Goal: Information Seeking & Learning: Find specific page/section

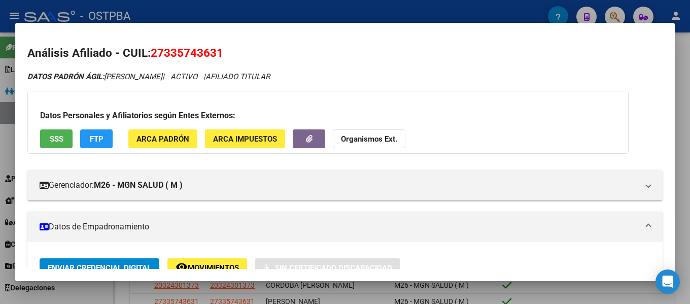
scroll to position [203, 0]
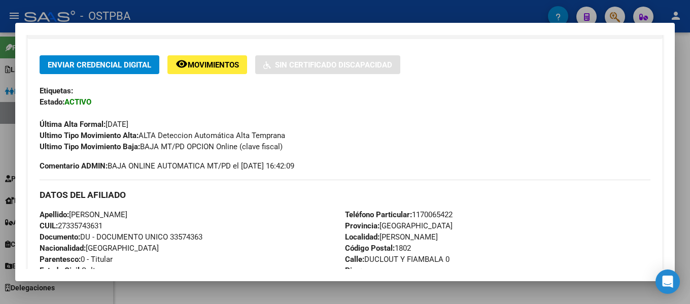
click at [448, 8] on div at bounding box center [345, 152] width 690 height 304
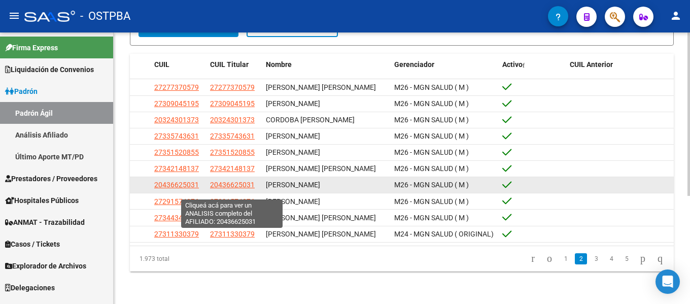
click at [232, 189] on span "20436625031" at bounding box center [232, 185] width 45 height 8
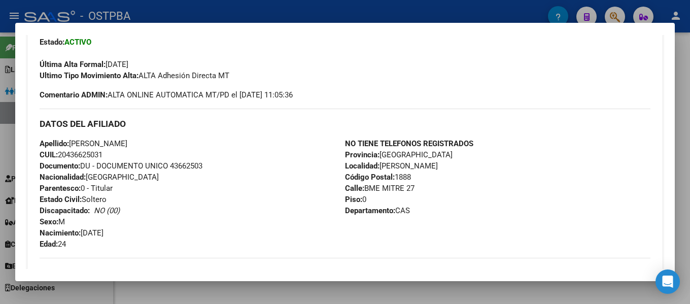
scroll to position [254, 0]
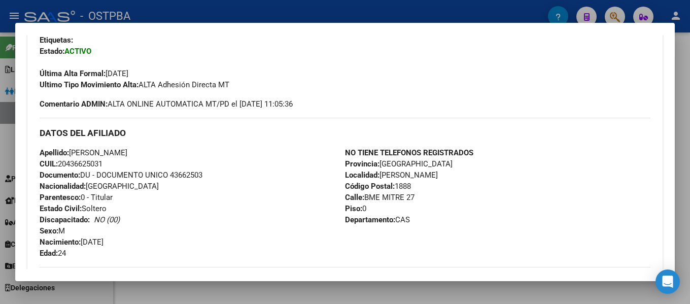
click at [348, 16] on div at bounding box center [345, 152] width 690 height 304
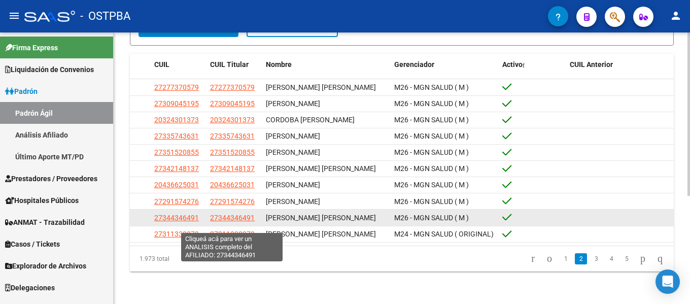
click at [224, 222] on span "27344346491" at bounding box center [232, 218] width 45 height 8
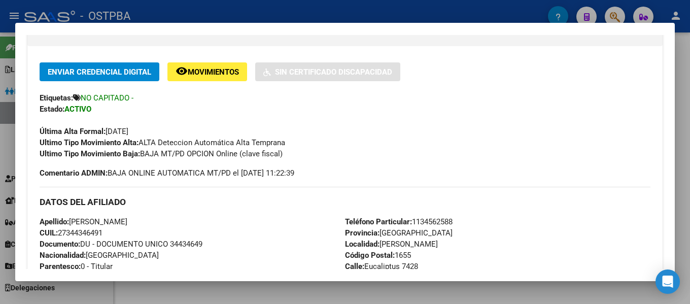
scroll to position [203, 0]
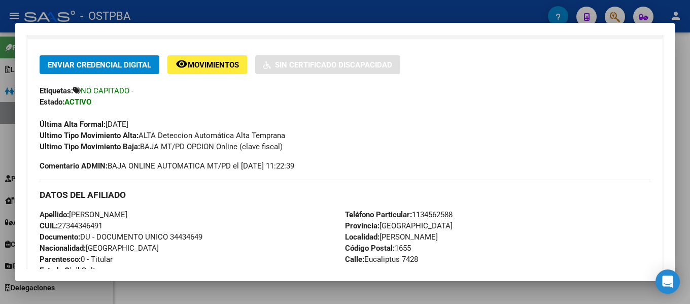
click at [676, 65] on div at bounding box center [345, 152] width 690 height 304
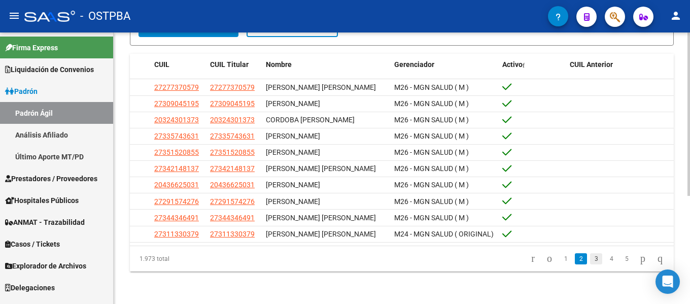
click at [590, 265] on link "3" at bounding box center [596, 258] width 12 height 11
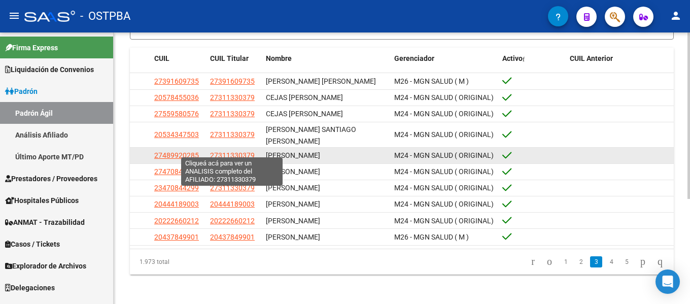
click at [243, 151] on span "27311330379" at bounding box center [232, 155] width 45 height 8
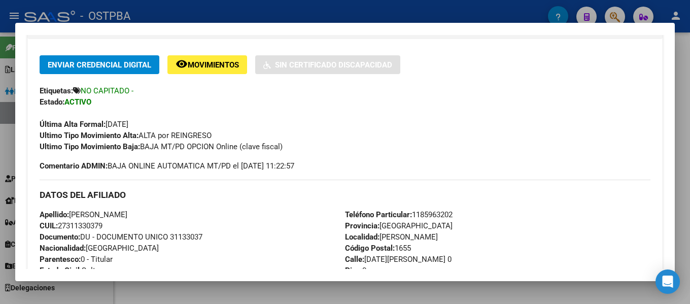
click at [682, 64] on div at bounding box center [345, 152] width 690 height 304
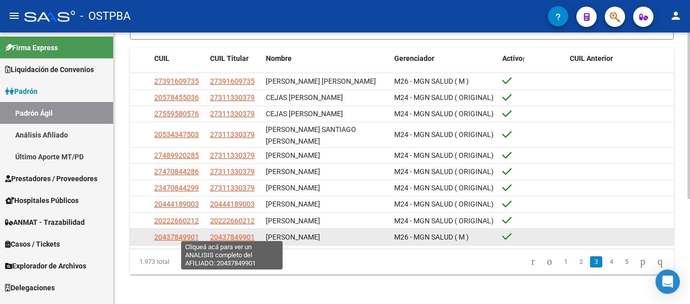
click at [221, 233] on span "20437849901" at bounding box center [232, 237] width 45 height 8
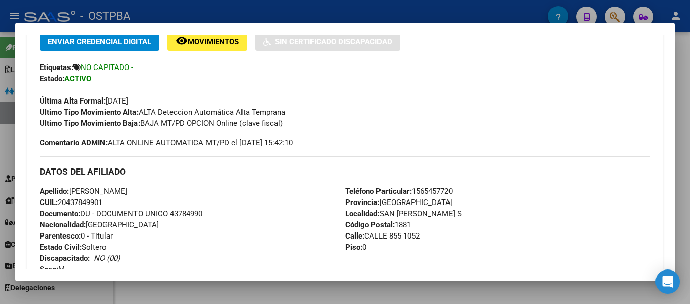
scroll to position [305, 0]
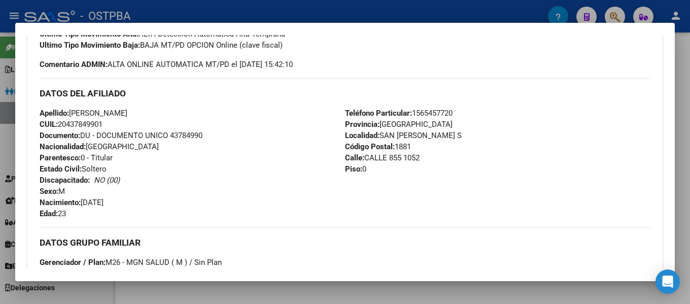
click at [400, 10] on div at bounding box center [345, 152] width 690 height 304
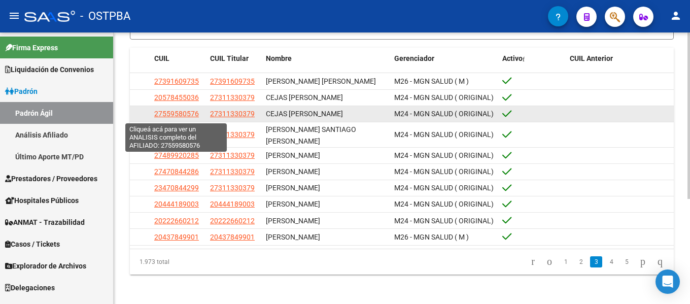
click at [189, 116] on span "27559580576" at bounding box center [176, 114] width 45 height 8
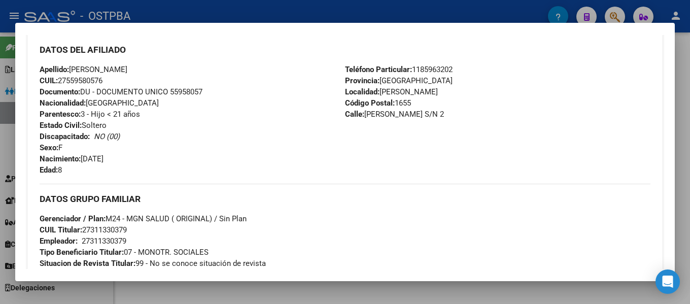
scroll to position [355, 0]
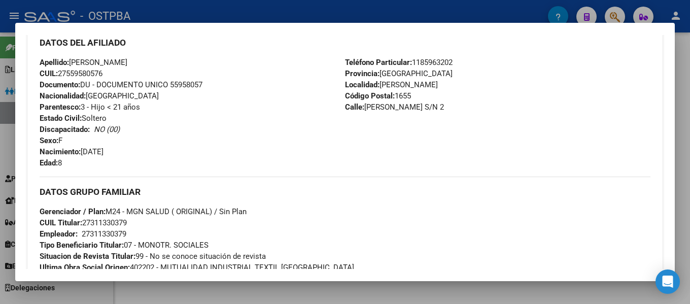
click at [418, 15] on div at bounding box center [345, 152] width 690 height 304
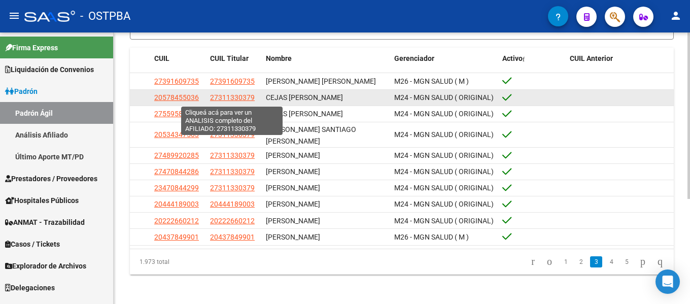
click at [246, 96] on span "27311330379" at bounding box center [232, 97] width 45 height 8
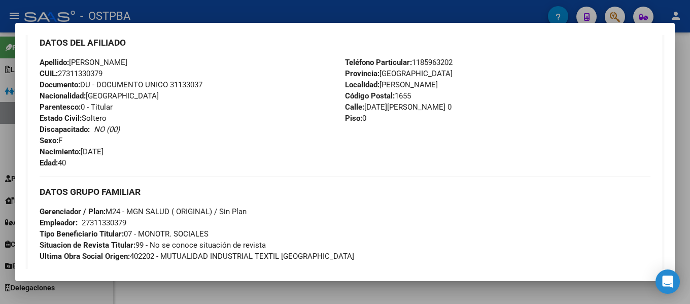
click at [466, 16] on div at bounding box center [345, 152] width 690 height 304
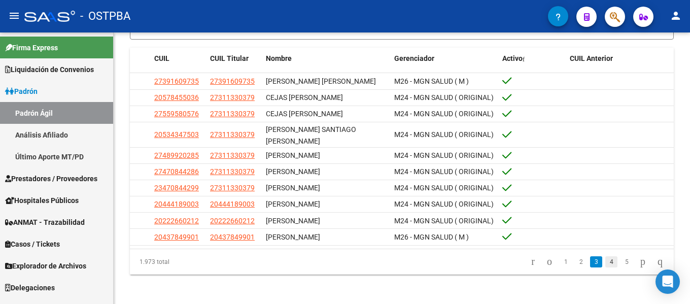
click at [606, 257] on link "4" at bounding box center [612, 261] width 12 height 11
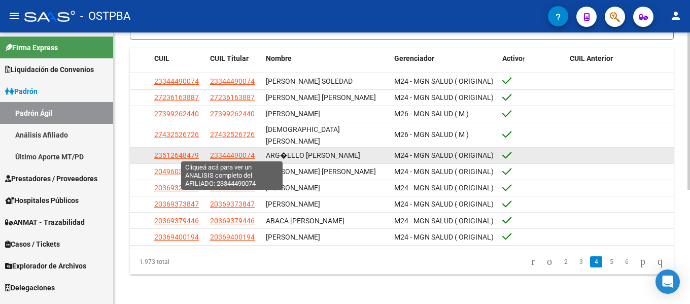
click at [228, 157] on span "23344490074" at bounding box center [232, 155] width 45 height 8
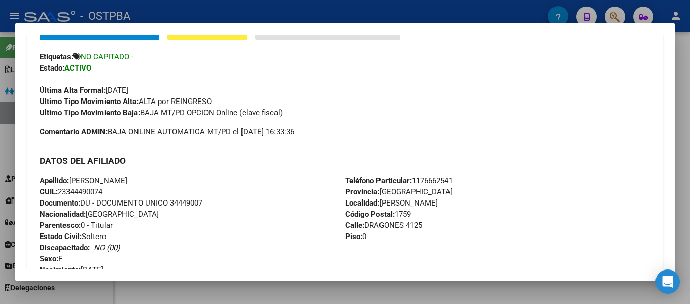
scroll to position [254, 0]
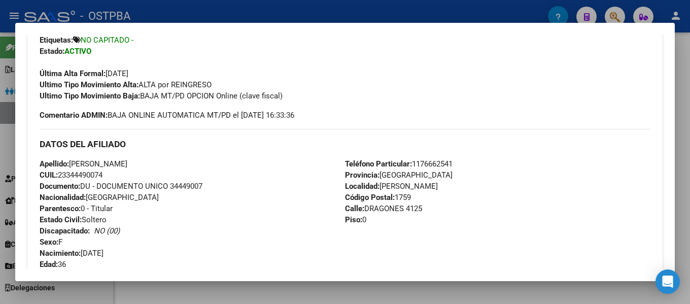
click at [510, 19] on div at bounding box center [345, 152] width 690 height 304
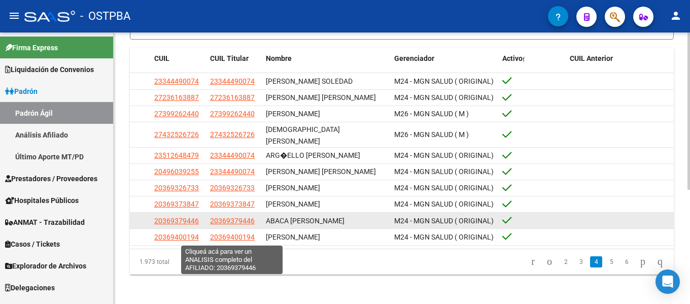
click at [233, 225] on span "20369379446" at bounding box center [232, 221] width 45 height 8
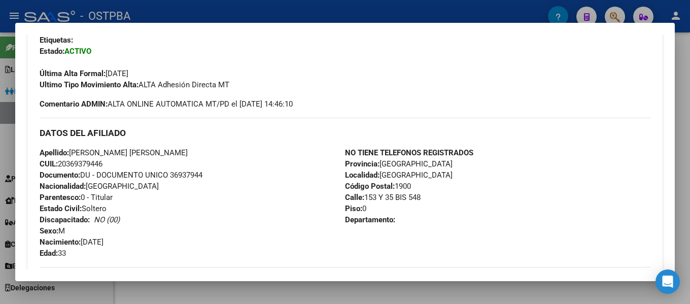
scroll to position [305, 0]
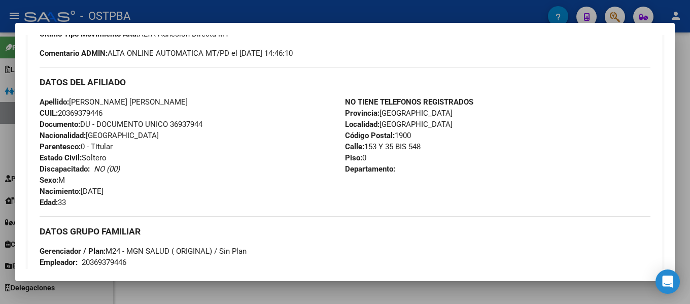
click at [379, 16] on div at bounding box center [345, 152] width 690 height 304
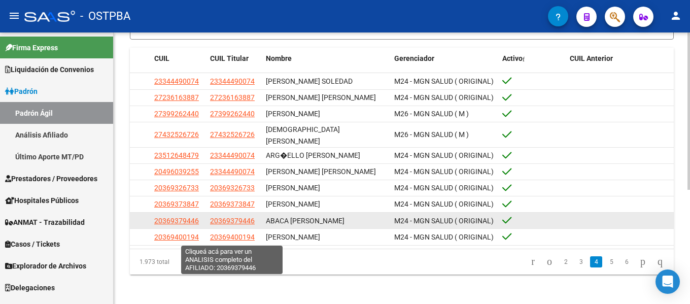
click at [247, 225] on span "20369379446" at bounding box center [232, 221] width 45 height 8
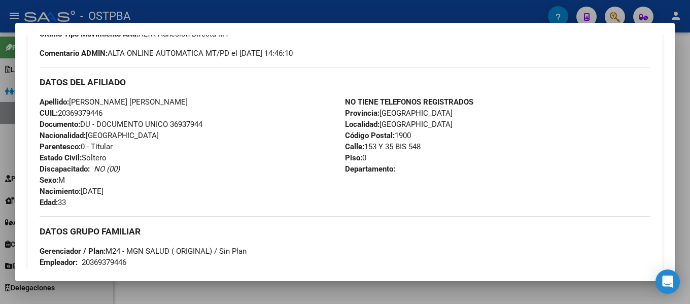
click at [369, 16] on div at bounding box center [345, 152] width 690 height 304
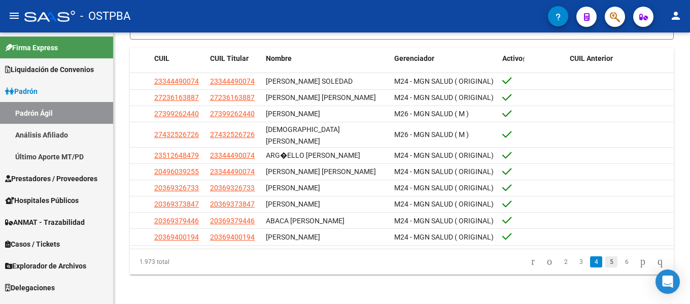
click at [606, 268] on link "5" at bounding box center [612, 261] width 12 height 11
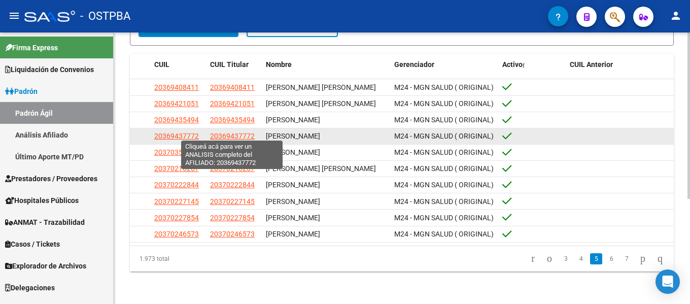
click at [236, 136] on span "20369437772" at bounding box center [232, 136] width 45 height 8
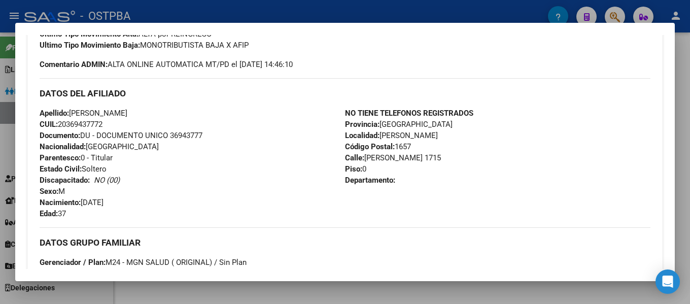
click at [347, 12] on div at bounding box center [345, 152] width 690 height 304
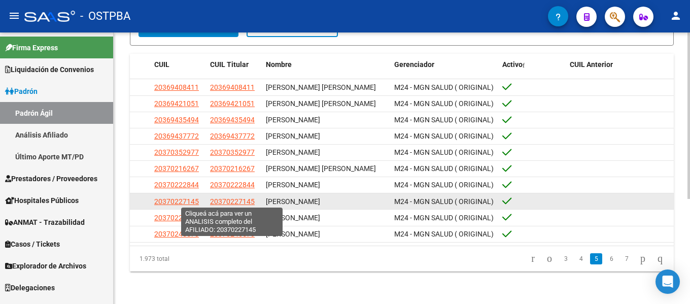
click at [252, 201] on span "20370227145" at bounding box center [232, 201] width 45 height 8
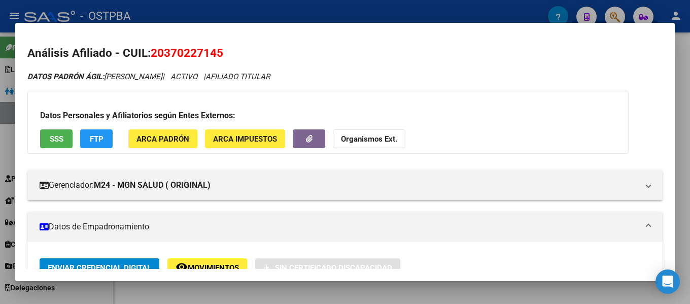
click at [431, 14] on div at bounding box center [345, 152] width 690 height 304
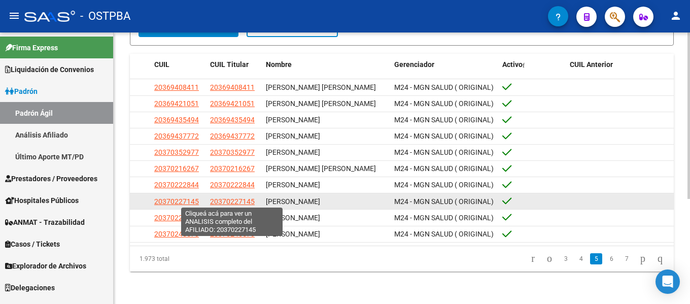
click at [235, 200] on span "20370227145" at bounding box center [232, 201] width 45 height 8
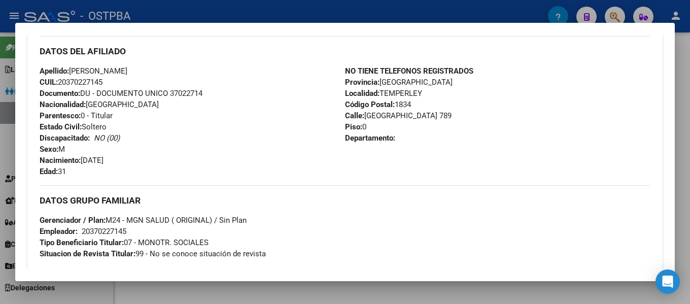
scroll to position [254, 0]
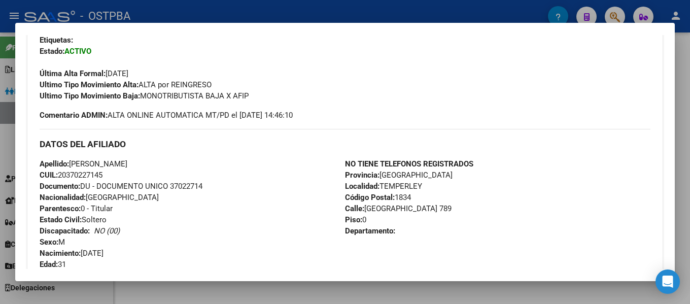
click at [295, 6] on div at bounding box center [345, 152] width 690 height 304
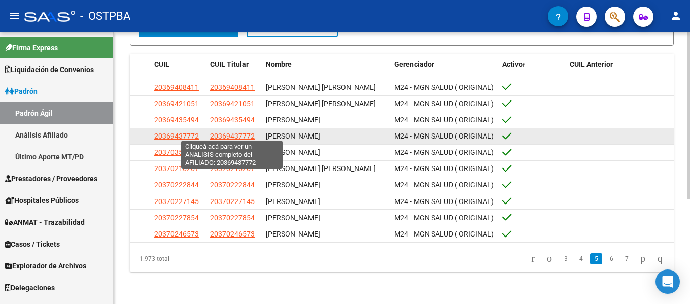
click at [243, 132] on span "20369437772" at bounding box center [232, 136] width 45 height 8
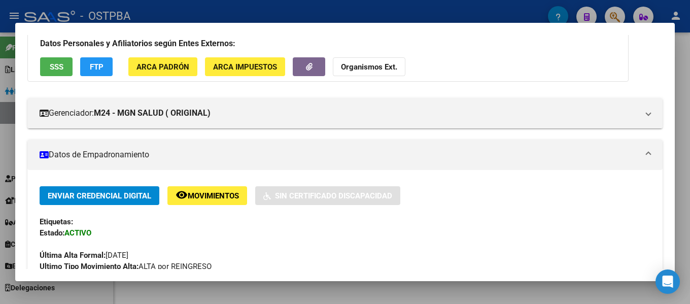
scroll to position [51, 0]
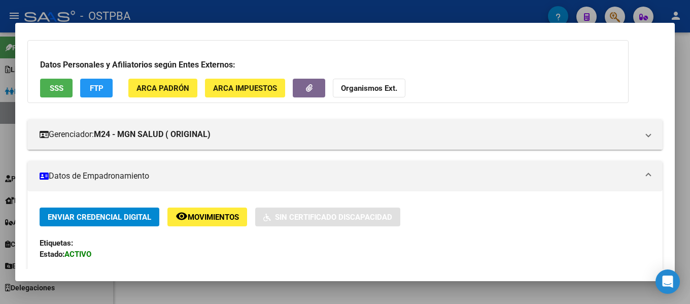
click at [339, 10] on div at bounding box center [345, 152] width 690 height 304
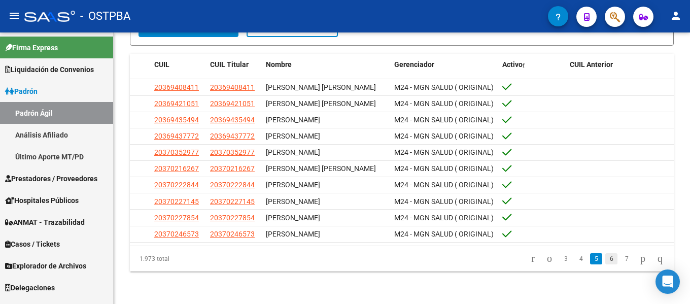
click at [606, 260] on link "6" at bounding box center [612, 258] width 12 height 11
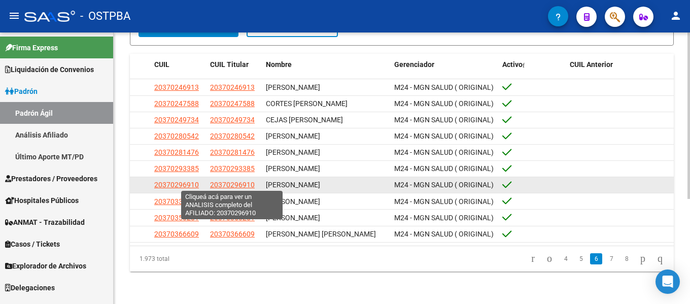
click at [249, 183] on span "20370296910" at bounding box center [232, 185] width 45 height 8
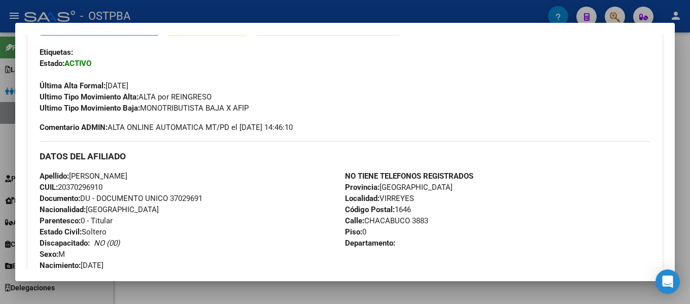
scroll to position [254, 0]
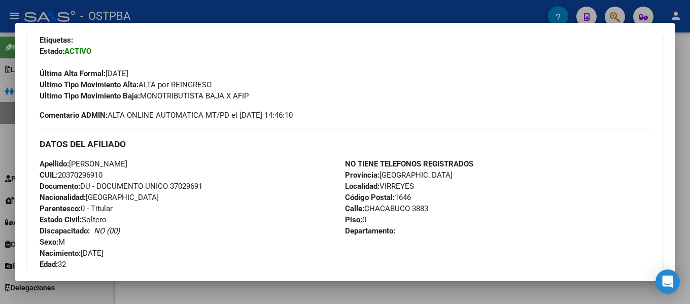
click at [367, 14] on div at bounding box center [345, 152] width 690 height 304
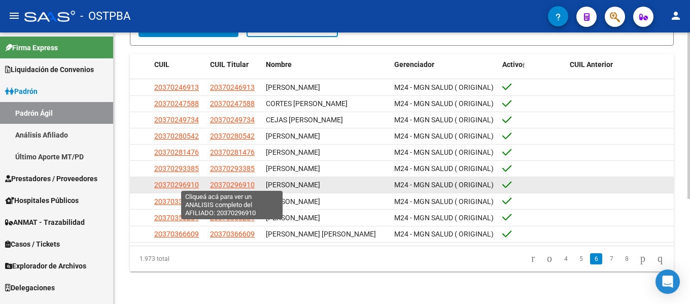
click at [251, 181] on span "20370296910" at bounding box center [232, 185] width 45 height 8
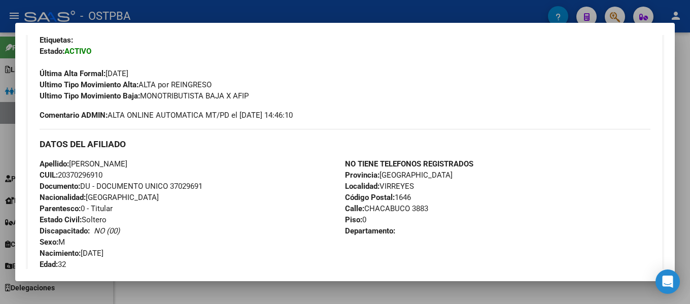
click at [321, 10] on div at bounding box center [345, 152] width 690 height 304
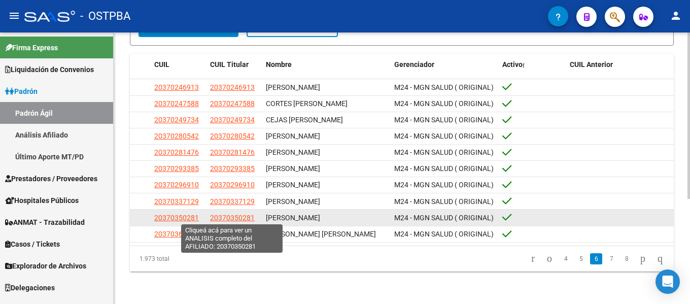
click at [218, 216] on span "20370350281" at bounding box center [232, 218] width 45 height 8
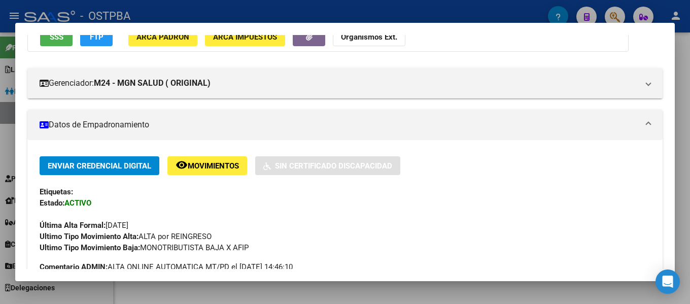
scroll to position [102, 0]
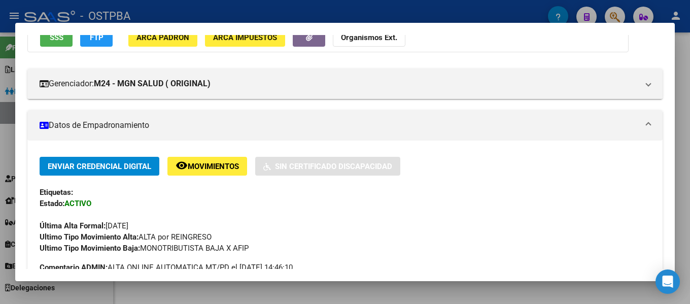
click at [317, 15] on div at bounding box center [345, 152] width 690 height 304
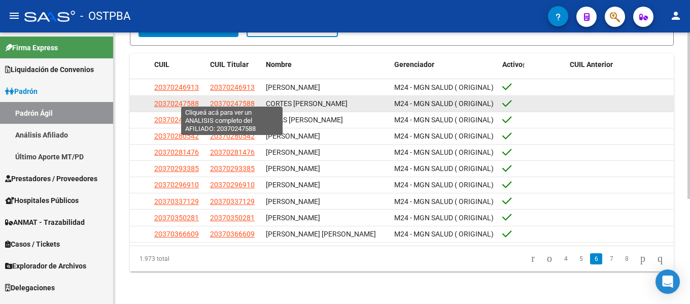
click at [244, 100] on span "20370247588" at bounding box center [232, 104] width 45 height 8
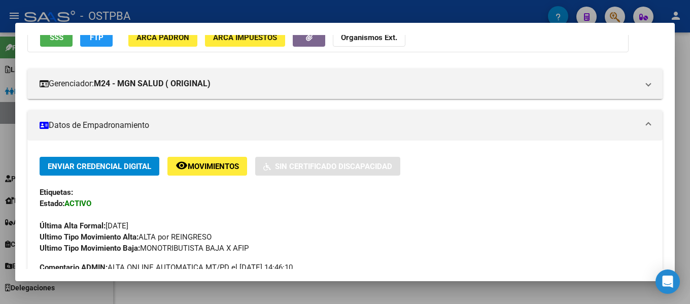
click at [344, 10] on div at bounding box center [345, 152] width 690 height 304
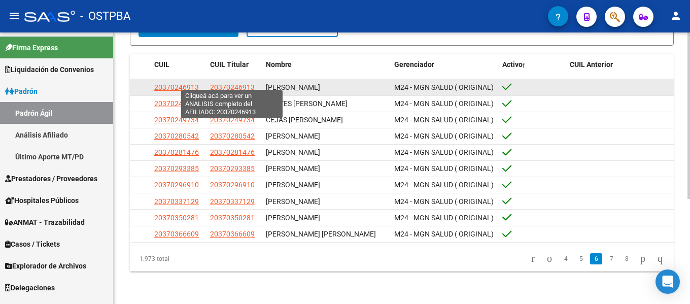
click at [221, 83] on span "20370246913" at bounding box center [232, 87] width 45 height 8
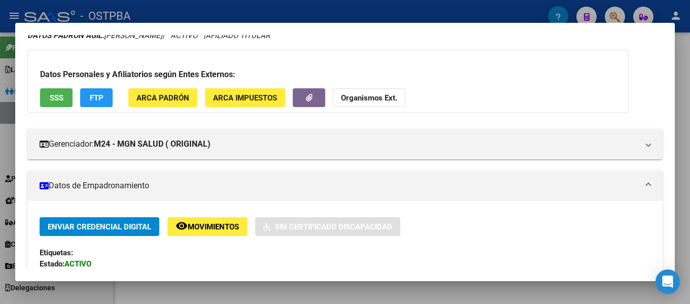
scroll to position [0, 0]
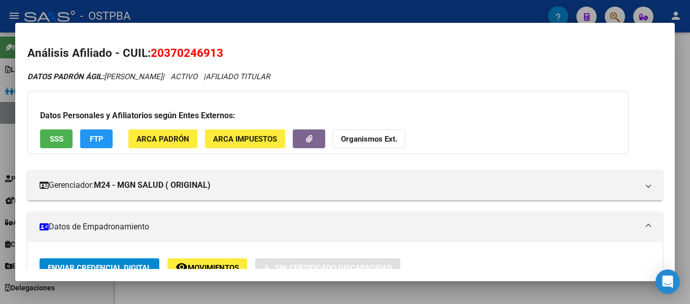
click at [316, 10] on div at bounding box center [345, 152] width 690 height 304
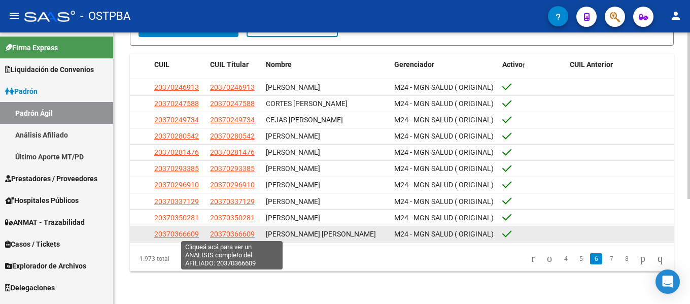
click at [232, 234] on span "20370366609" at bounding box center [232, 234] width 45 height 8
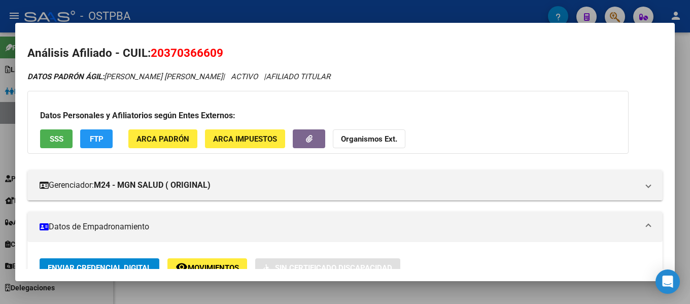
click at [316, 11] on div at bounding box center [345, 152] width 690 height 304
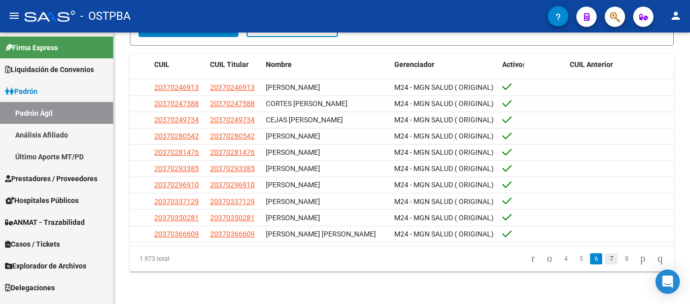
click at [606, 256] on link "7" at bounding box center [612, 258] width 12 height 11
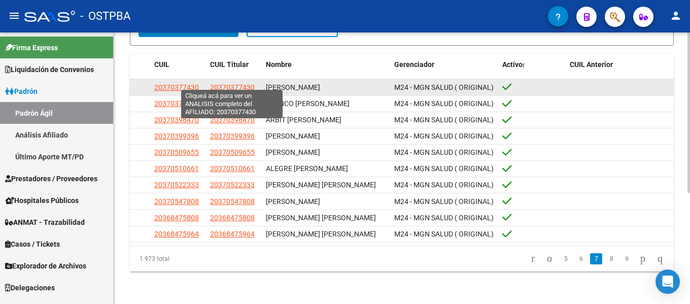
click at [224, 86] on span "20370377430" at bounding box center [232, 87] width 45 height 8
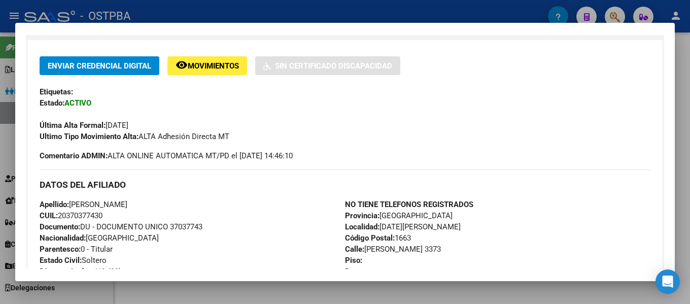
scroll to position [203, 0]
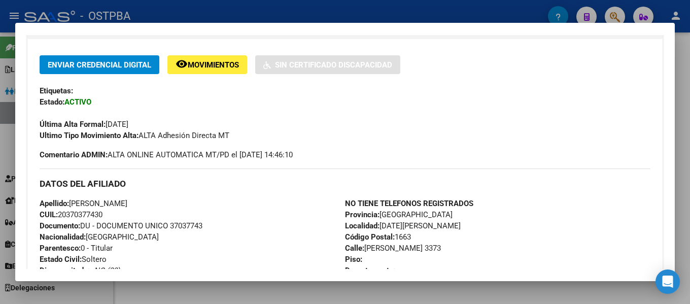
click at [404, 12] on div at bounding box center [345, 152] width 690 height 304
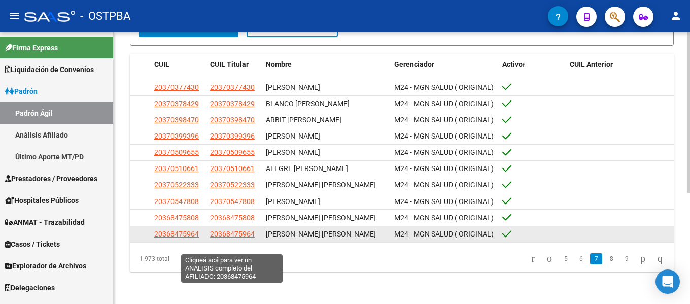
click at [222, 238] on span "20368475964" at bounding box center [232, 234] width 45 height 8
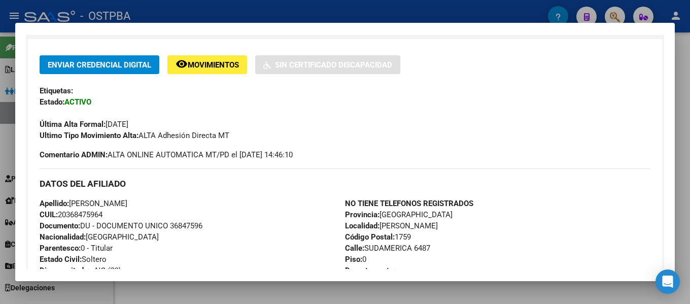
click at [384, 13] on div at bounding box center [345, 152] width 690 height 304
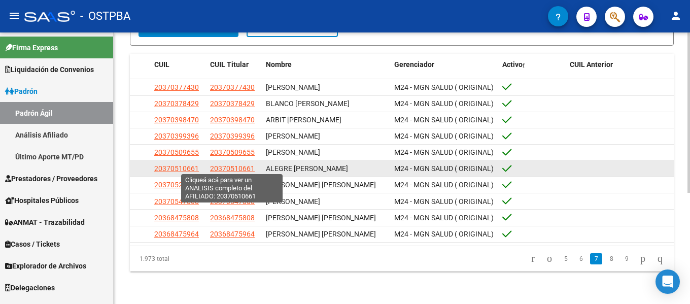
click at [218, 165] on span "20370510661" at bounding box center [232, 168] width 45 height 8
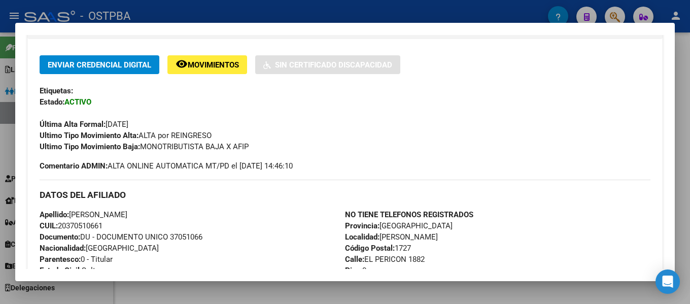
click at [335, 13] on div at bounding box center [345, 152] width 690 height 304
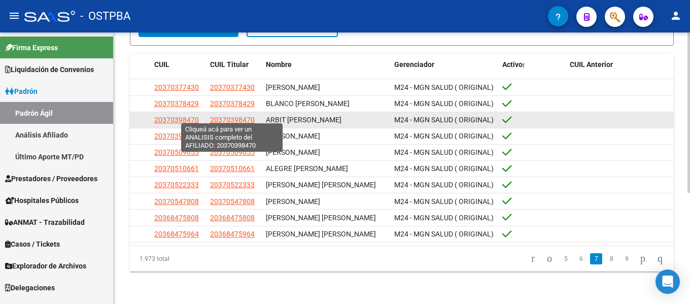
click at [226, 117] on span "20370398470" at bounding box center [232, 120] width 45 height 8
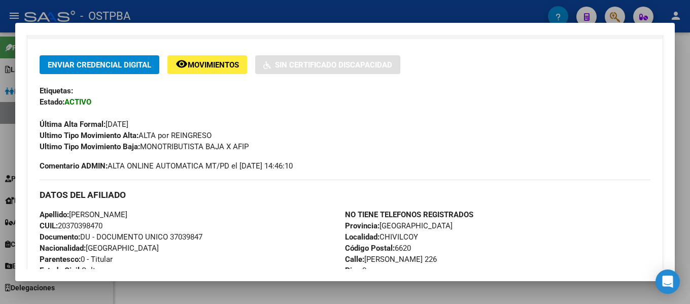
click at [319, 15] on div at bounding box center [345, 152] width 690 height 304
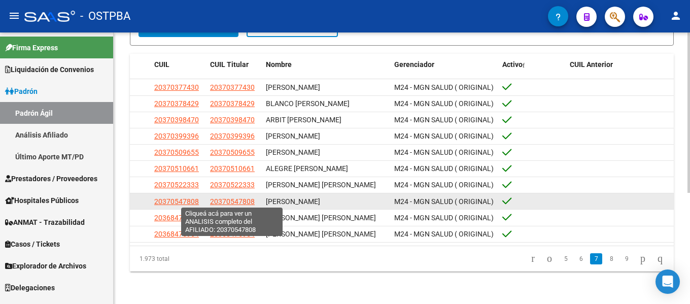
click at [227, 197] on span "20370547808" at bounding box center [232, 201] width 45 height 8
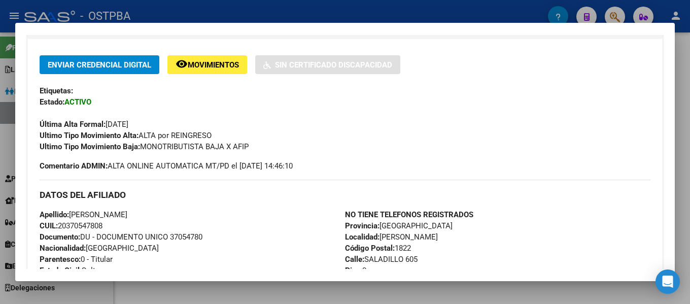
click at [304, 3] on div at bounding box center [345, 152] width 690 height 304
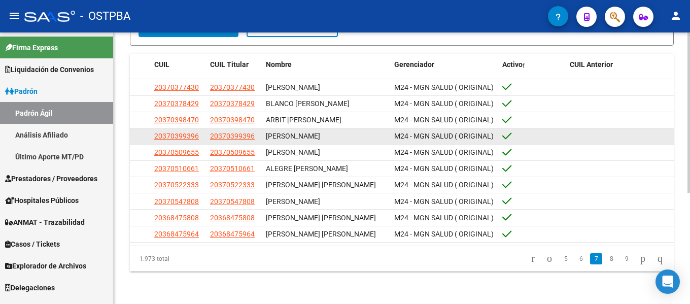
click at [237, 138] on app-link-go-to "20370399396" at bounding box center [232, 136] width 45 height 12
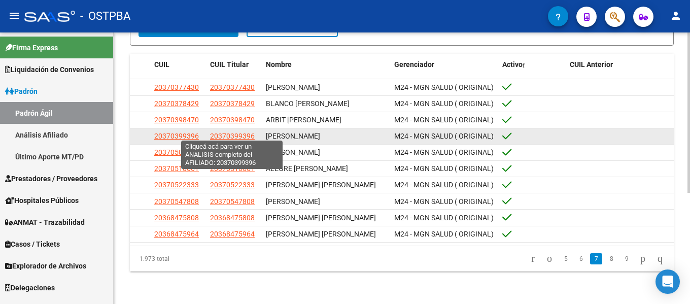
click at [239, 135] on span "20370399396" at bounding box center [232, 136] width 45 height 8
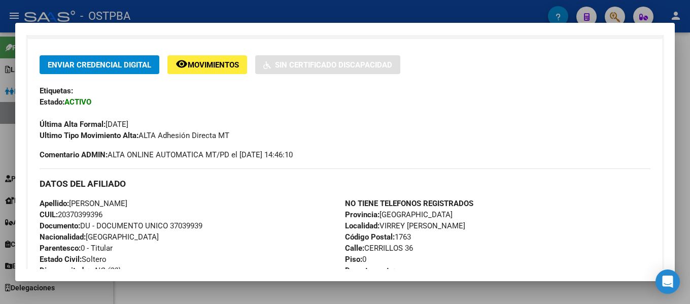
click at [289, 11] on div at bounding box center [345, 152] width 690 height 304
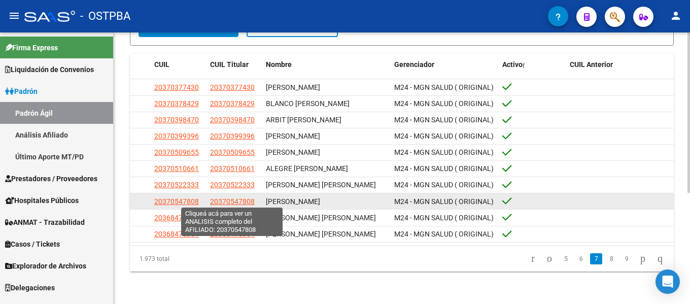
click at [233, 199] on span "20370547808" at bounding box center [232, 201] width 45 height 8
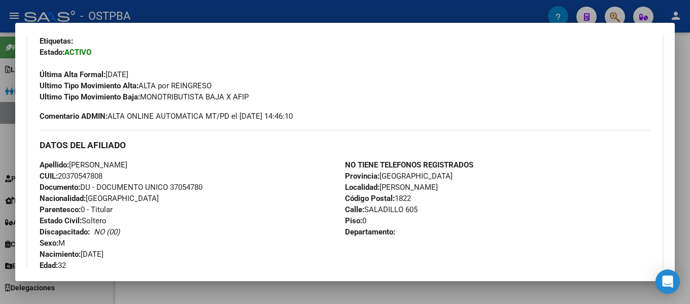
scroll to position [254, 0]
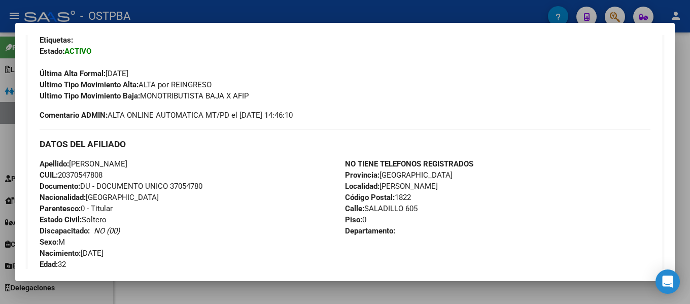
click at [271, 13] on div at bounding box center [345, 152] width 690 height 304
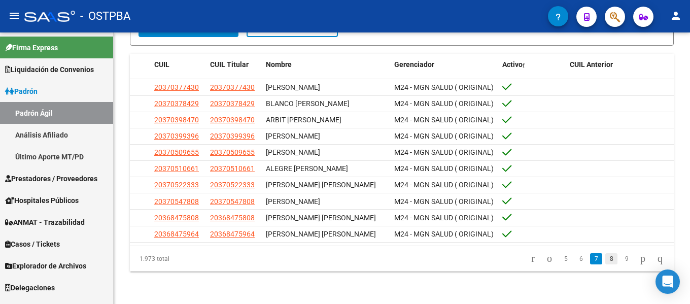
click at [606, 265] on link "8" at bounding box center [612, 258] width 12 height 11
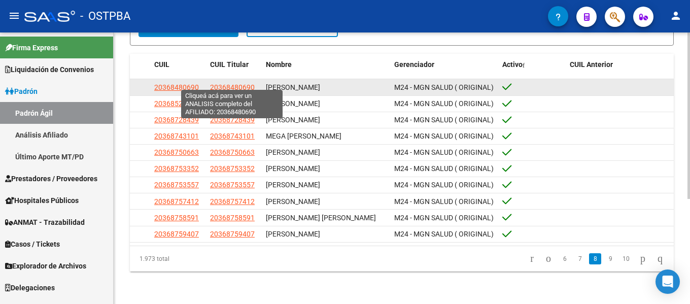
click at [225, 84] on span "20368480690" at bounding box center [232, 87] width 45 height 8
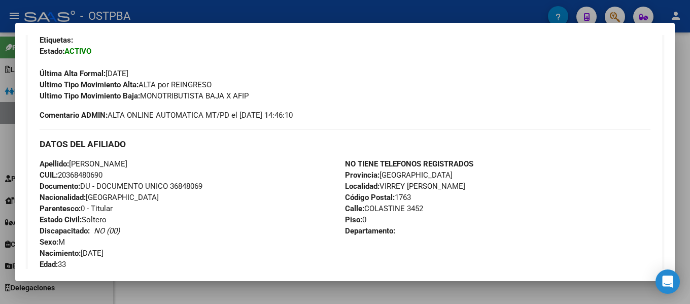
click at [296, 8] on div at bounding box center [345, 152] width 690 height 304
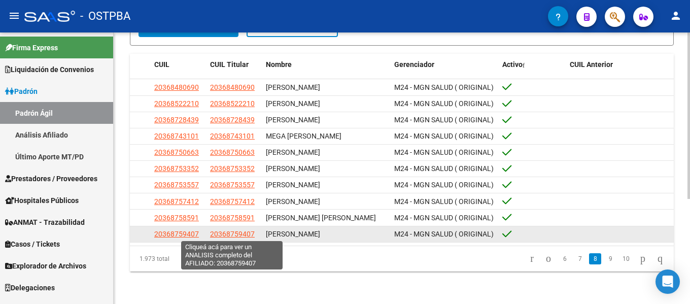
click at [222, 234] on span "20368759407" at bounding box center [232, 234] width 45 height 8
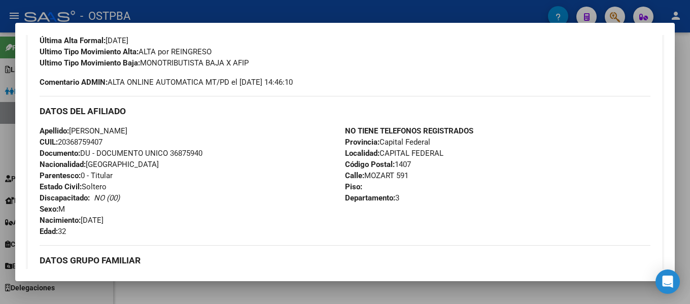
scroll to position [305, 0]
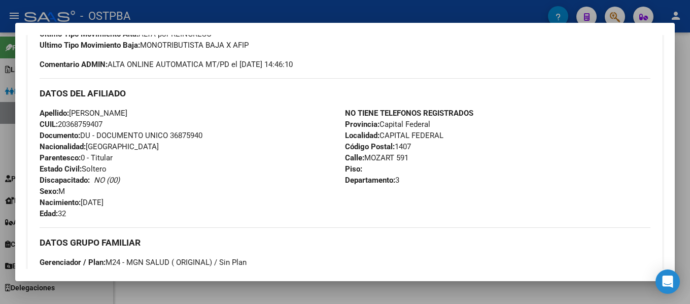
click at [427, 11] on div at bounding box center [345, 152] width 690 height 304
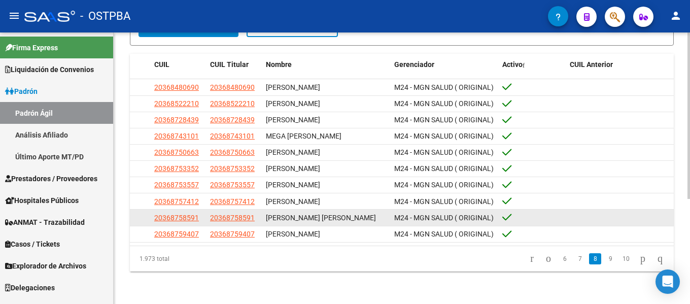
click at [254, 215] on div "20368758591" at bounding box center [234, 218] width 48 height 12
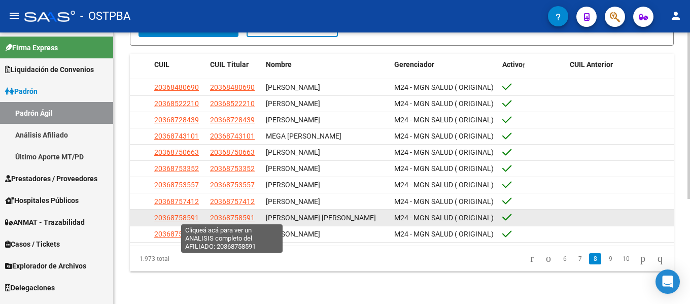
click at [240, 214] on span "20368758591" at bounding box center [232, 218] width 45 height 8
copy span "8"
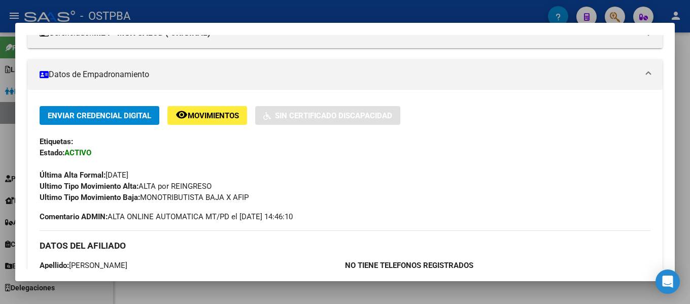
scroll to position [254, 0]
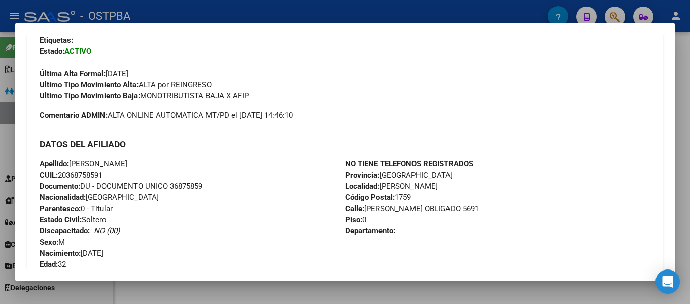
click at [357, 6] on div at bounding box center [345, 152] width 690 height 304
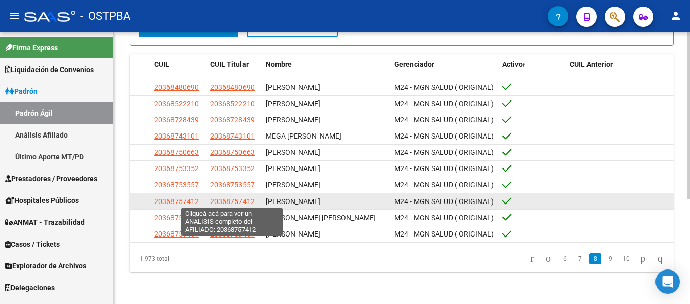
click at [229, 197] on span "20368757412" at bounding box center [232, 201] width 45 height 8
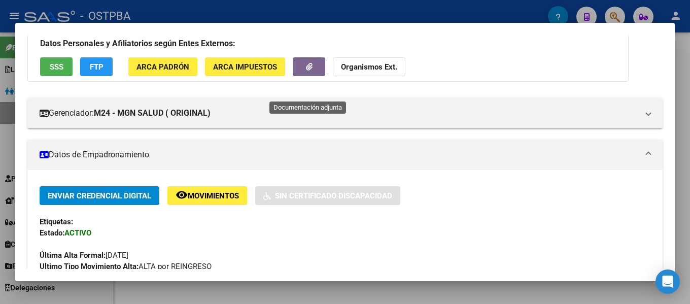
scroll to position [51, 0]
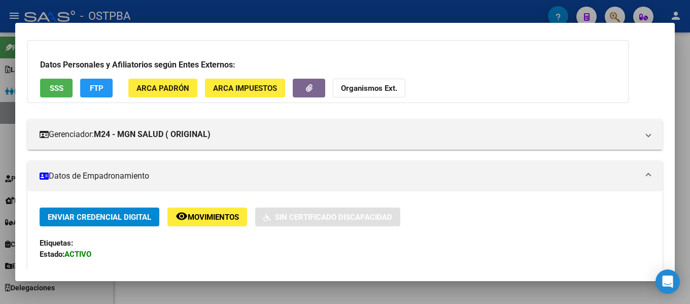
click at [316, 13] on div at bounding box center [345, 152] width 690 height 304
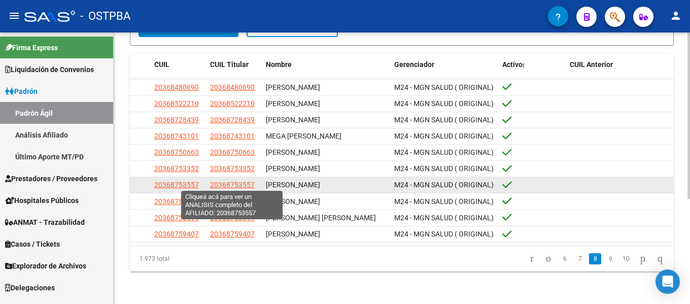
click at [226, 184] on span "20368753557" at bounding box center [232, 185] width 45 height 8
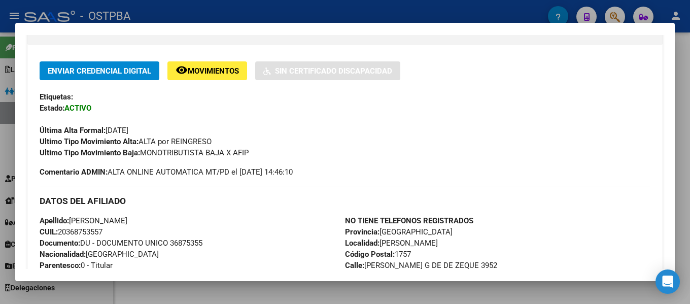
scroll to position [203, 0]
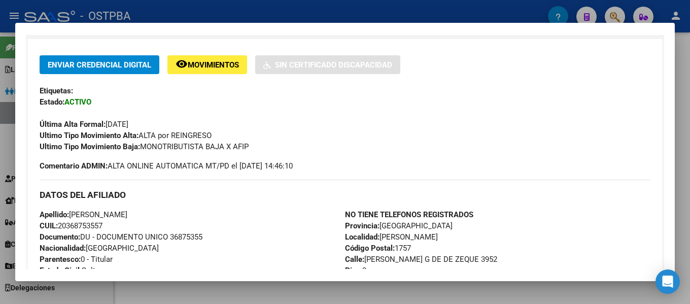
click at [292, 16] on div at bounding box center [345, 152] width 690 height 304
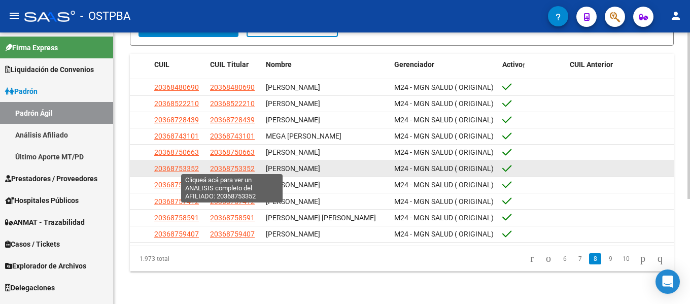
click at [238, 169] on span "20368753352" at bounding box center [232, 168] width 45 height 8
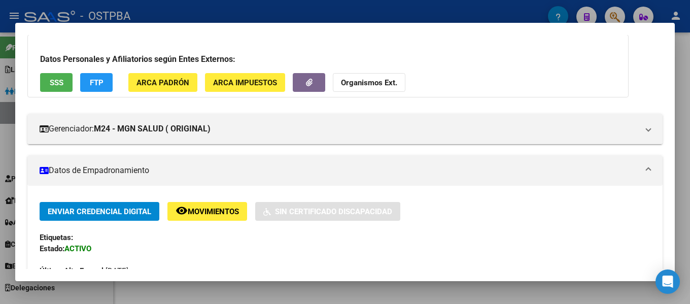
scroll to position [51, 0]
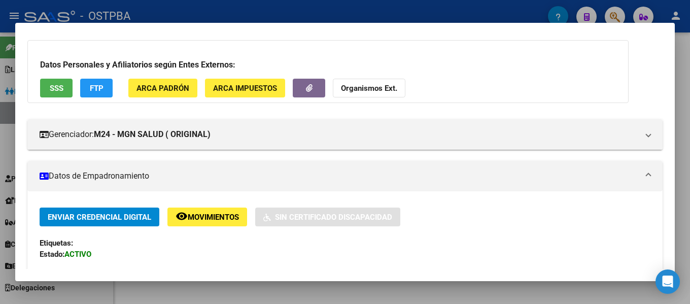
click at [258, 14] on div at bounding box center [345, 152] width 690 height 304
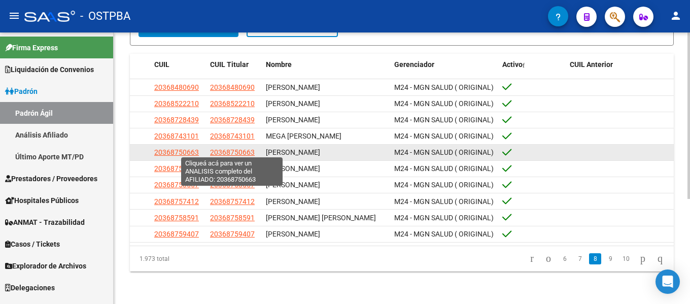
click at [233, 151] on span "20368750663" at bounding box center [232, 152] width 45 height 8
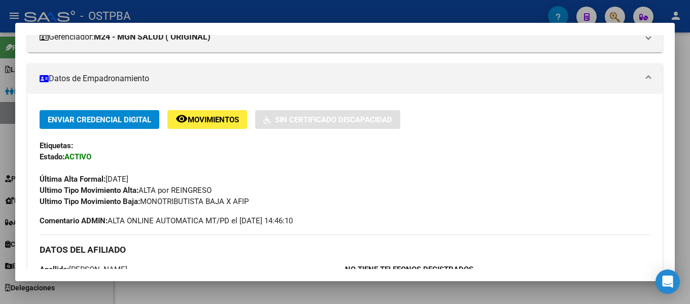
scroll to position [203, 0]
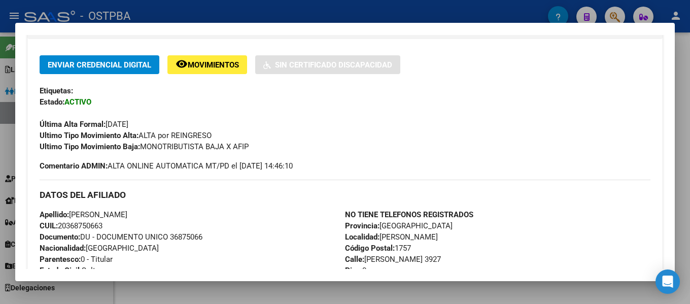
click at [277, 12] on div at bounding box center [345, 152] width 690 height 304
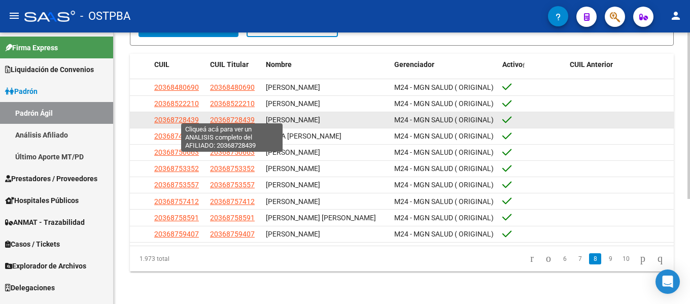
click at [244, 117] on span "20368728439" at bounding box center [232, 120] width 45 height 8
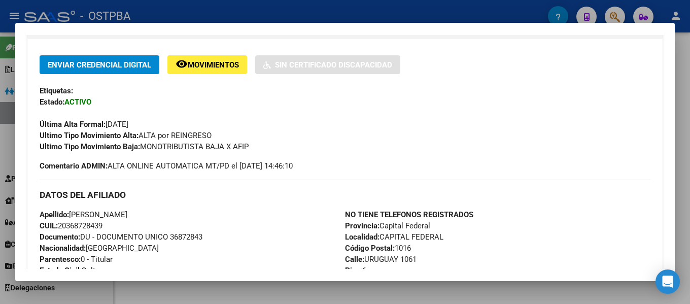
click at [315, 4] on div at bounding box center [345, 152] width 690 height 304
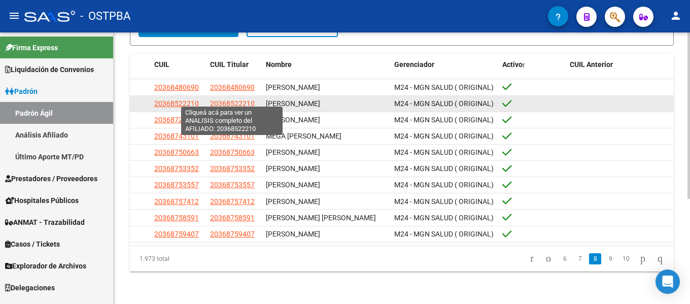
click at [234, 100] on span "20368522210" at bounding box center [232, 104] width 45 height 8
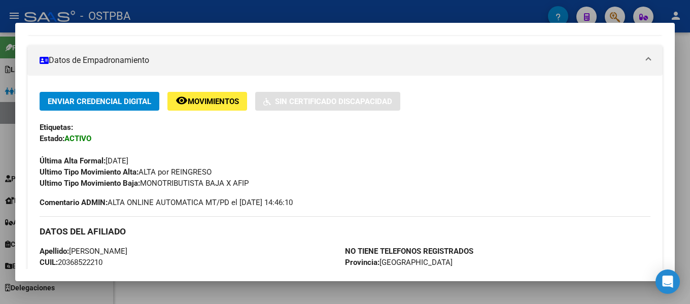
scroll to position [152, 0]
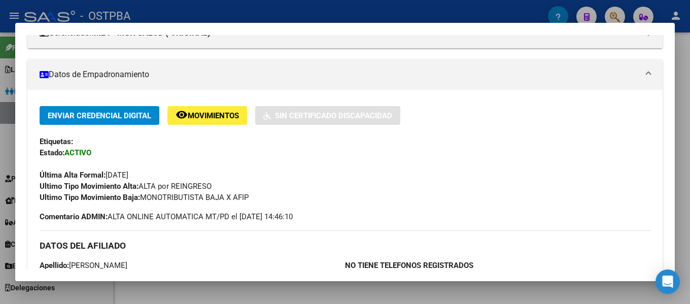
click at [302, 14] on div at bounding box center [345, 152] width 690 height 304
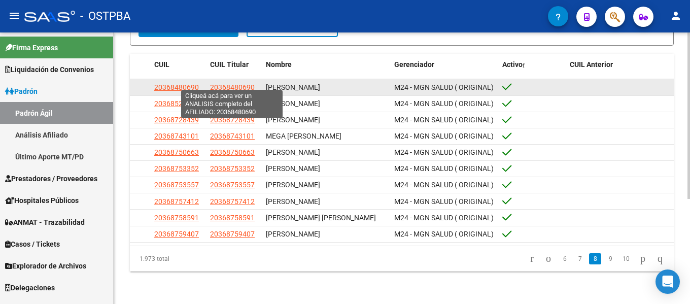
click at [247, 83] on span "20368480690" at bounding box center [232, 87] width 45 height 8
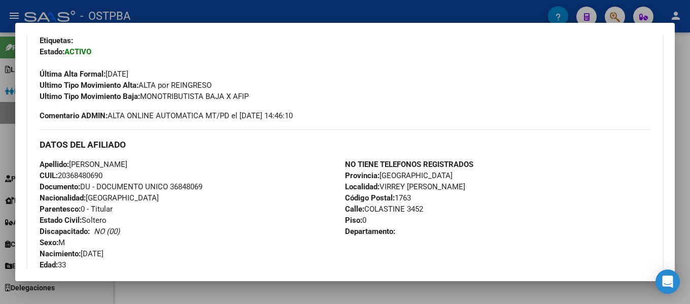
scroll to position [254, 0]
click at [360, 15] on div at bounding box center [345, 152] width 690 height 304
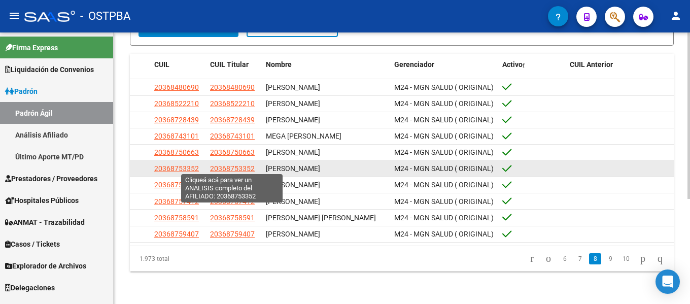
click at [247, 166] on span "20368753352" at bounding box center [232, 168] width 45 height 8
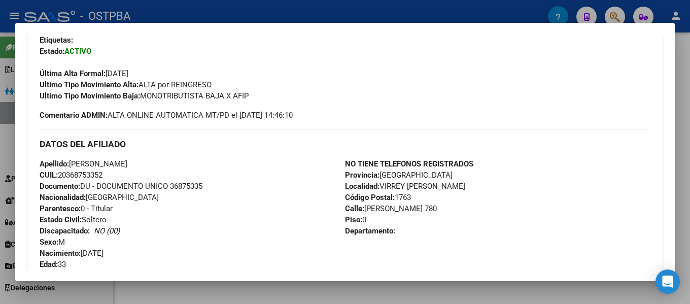
click at [364, 6] on div at bounding box center [345, 152] width 690 height 304
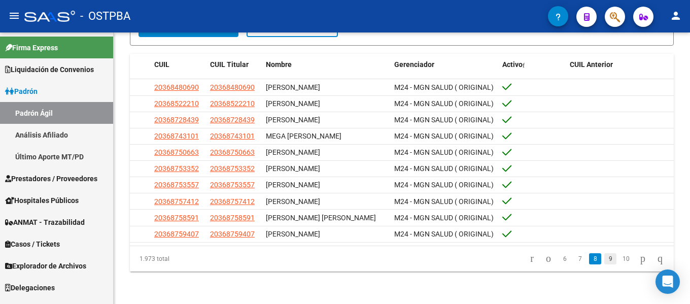
click at [605, 260] on link "9" at bounding box center [611, 258] width 12 height 11
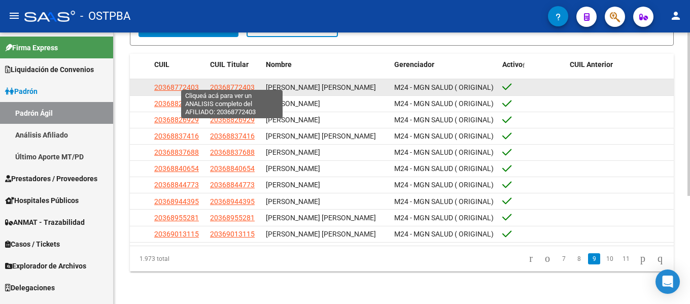
click at [211, 83] on span "20368772403" at bounding box center [232, 87] width 45 height 8
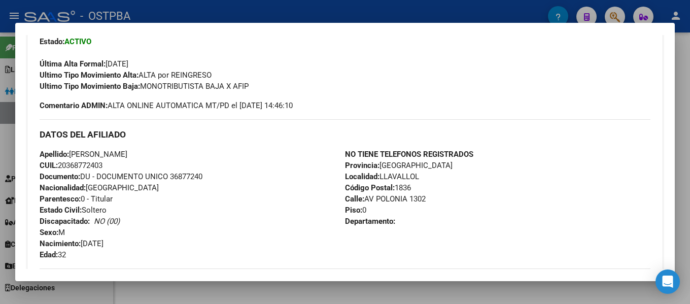
scroll to position [305, 0]
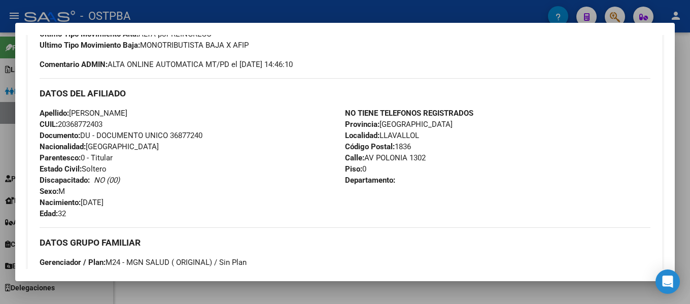
click at [336, 17] on div at bounding box center [345, 152] width 690 height 304
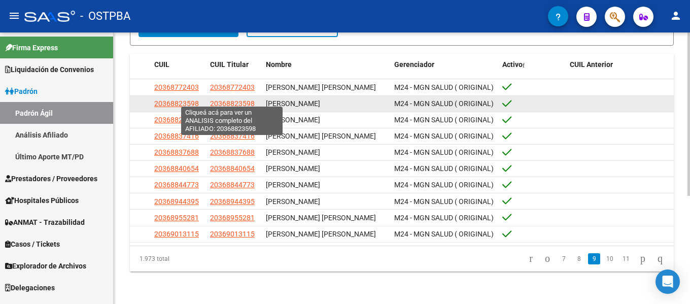
click at [241, 100] on span "20368823598" at bounding box center [232, 104] width 45 height 8
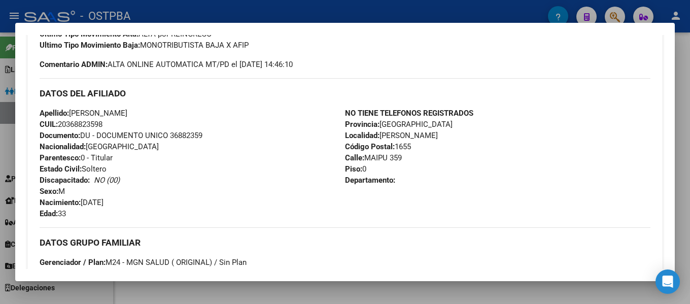
click at [287, 17] on div at bounding box center [345, 152] width 690 height 304
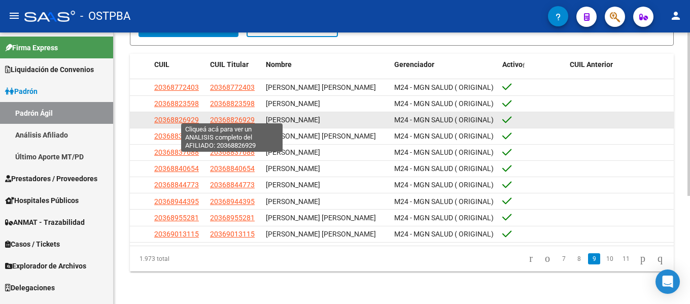
click at [242, 119] on span "20368826929" at bounding box center [232, 120] width 45 height 8
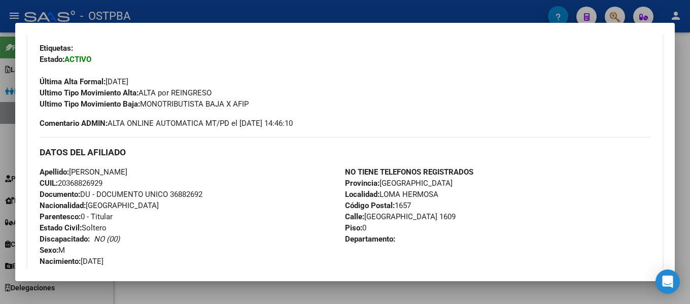
scroll to position [254, 0]
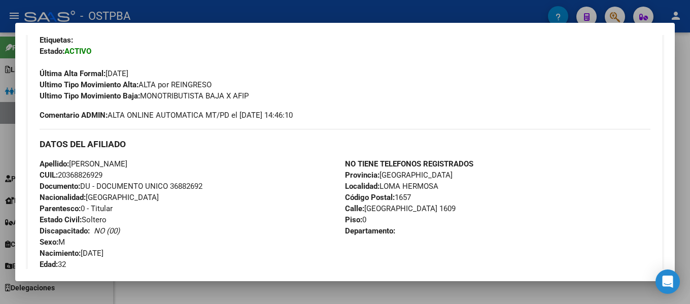
click at [280, 7] on div at bounding box center [345, 152] width 690 height 304
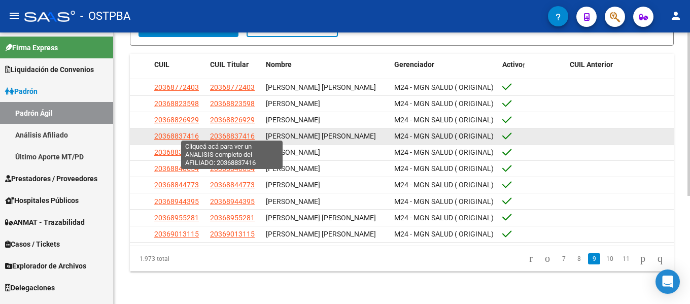
click at [244, 133] on span "20368837416" at bounding box center [232, 136] width 45 height 8
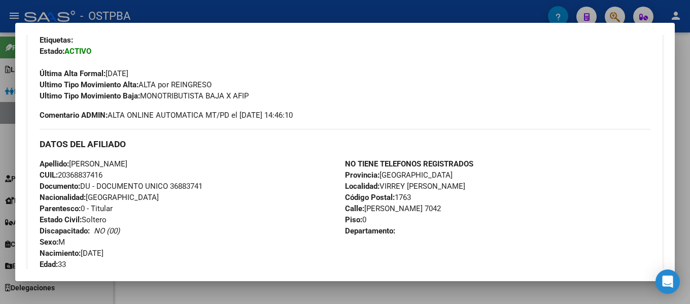
click at [289, 13] on div at bounding box center [345, 152] width 690 height 304
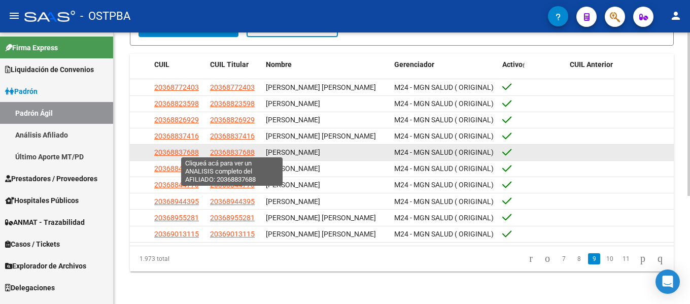
click at [232, 148] on span "20368837688" at bounding box center [232, 152] width 45 height 8
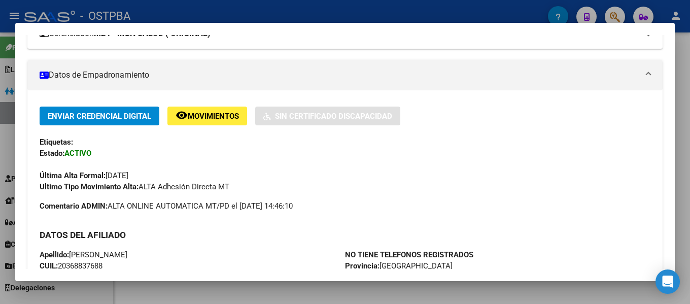
scroll to position [203, 0]
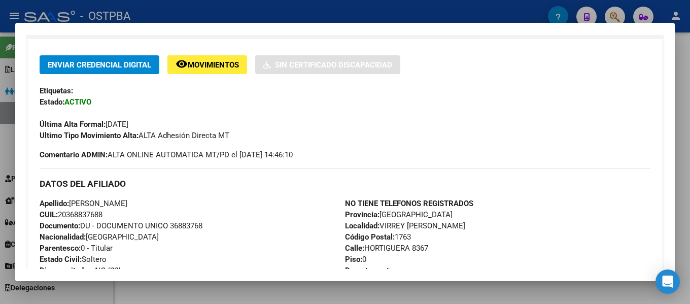
click at [276, 8] on div at bounding box center [345, 152] width 690 height 304
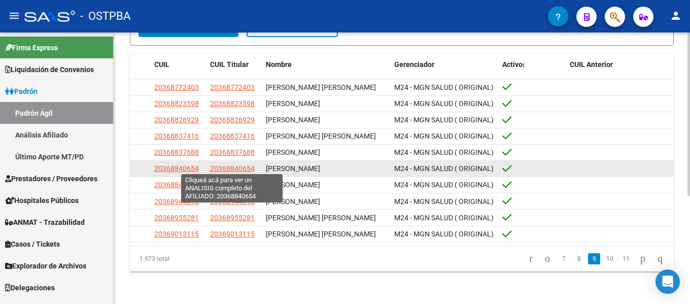
click at [243, 167] on span "20368840654" at bounding box center [232, 168] width 45 height 8
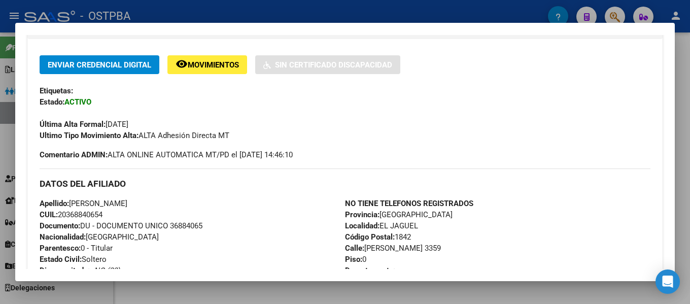
click at [404, 9] on div at bounding box center [345, 152] width 690 height 304
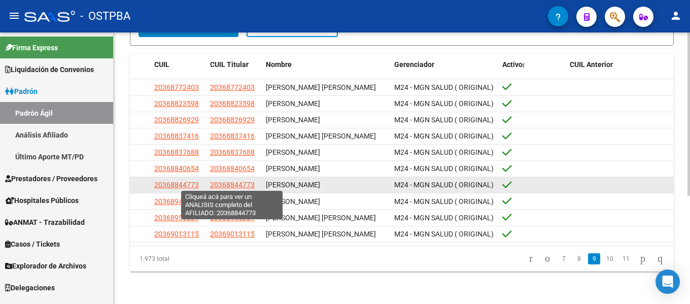
click at [235, 181] on span "20368844773" at bounding box center [232, 185] width 45 height 8
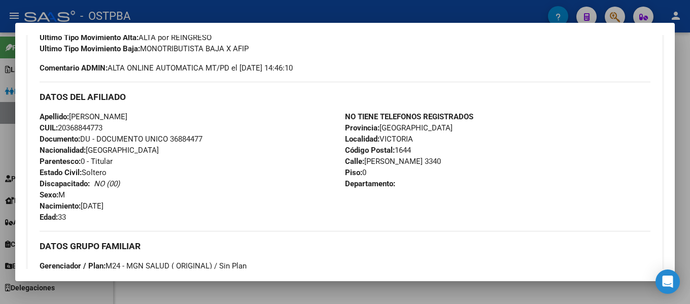
scroll to position [305, 0]
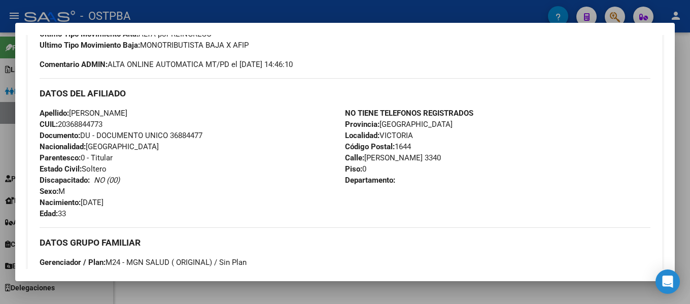
click at [326, 15] on div at bounding box center [345, 152] width 690 height 304
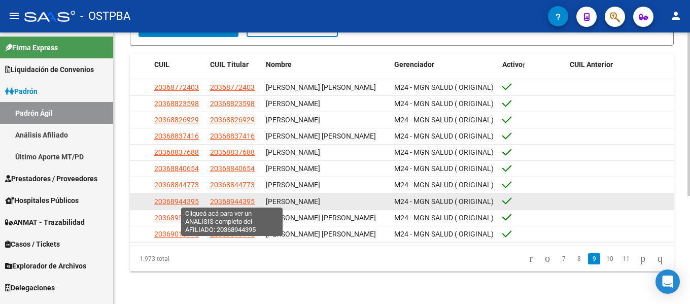
click at [248, 199] on span "20368944395" at bounding box center [232, 201] width 45 height 8
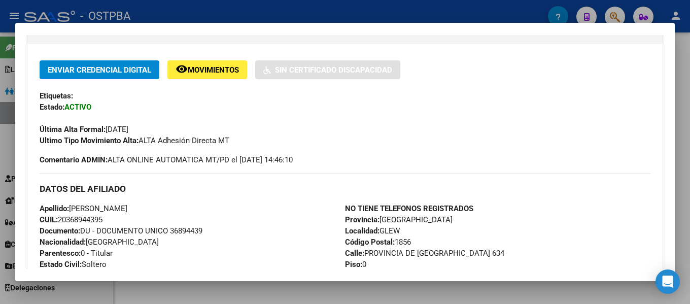
scroll to position [203, 0]
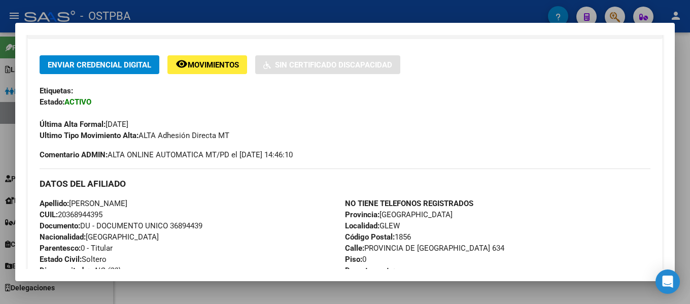
click at [381, 12] on div at bounding box center [345, 152] width 690 height 304
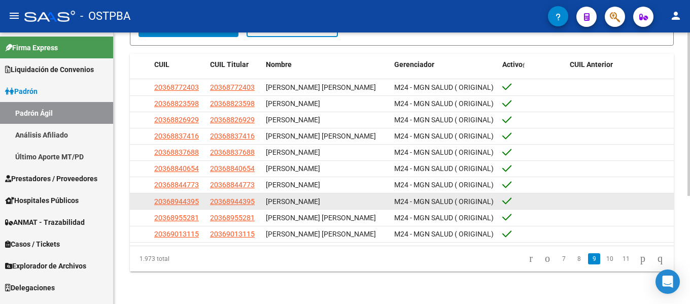
click at [241, 204] on span "20368944395" at bounding box center [232, 201] width 45 height 8
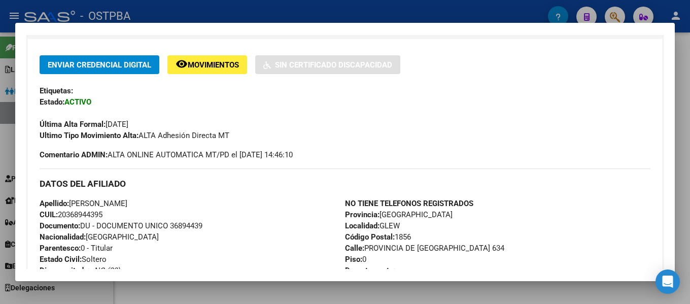
click at [359, 14] on div at bounding box center [345, 152] width 690 height 304
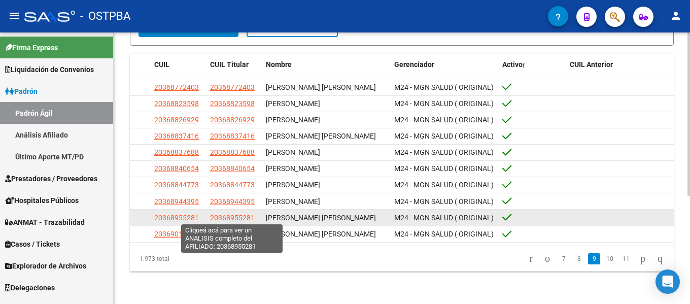
click at [243, 219] on span "20368955281" at bounding box center [232, 218] width 45 height 8
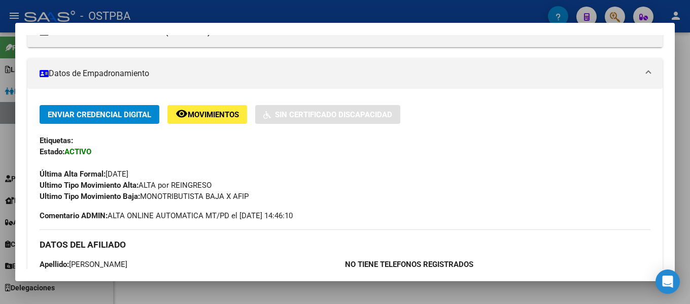
scroll to position [254, 0]
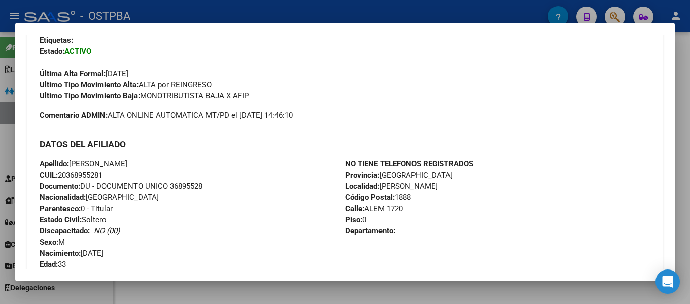
click at [372, 14] on div at bounding box center [345, 152] width 690 height 304
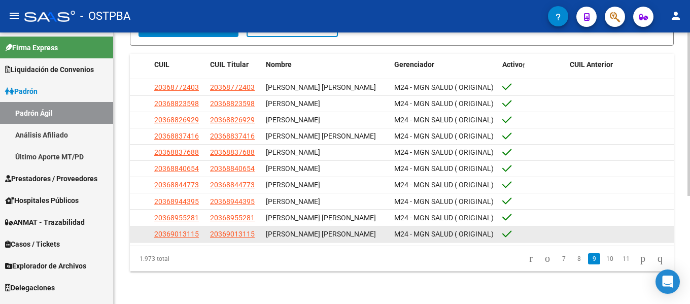
click at [226, 240] on app-link-go-to "20369013115" at bounding box center [232, 234] width 45 height 12
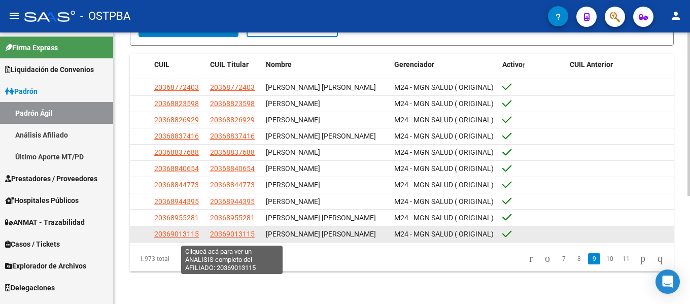
click at [229, 235] on span "20369013115" at bounding box center [232, 234] width 45 height 8
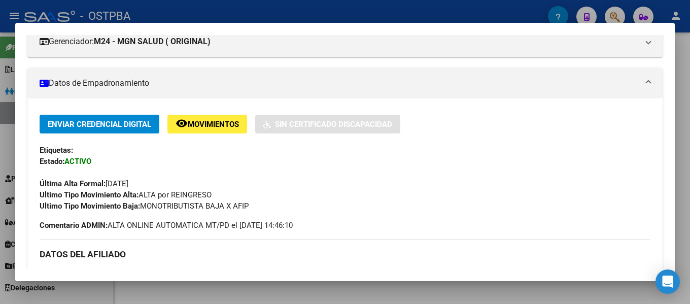
scroll to position [203, 0]
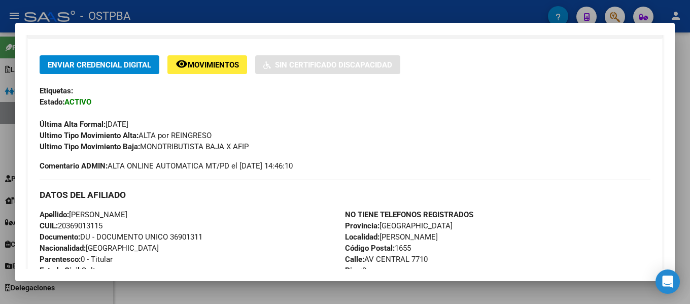
click at [326, 11] on div at bounding box center [345, 152] width 690 height 304
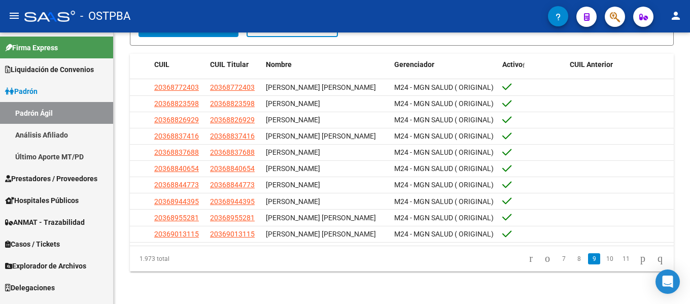
click at [604, 265] on link "10" at bounding box center [610, 258] width 13 height 11
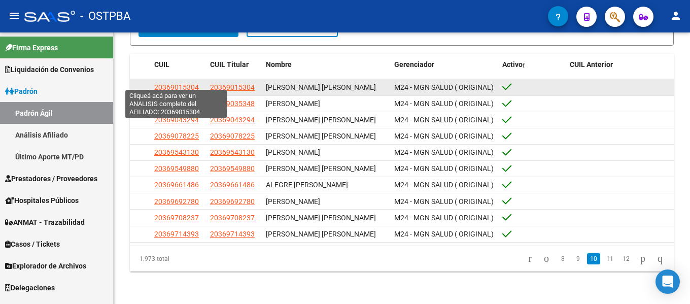
click at [184, 83] on span "20369015304" at bounding box center [176, 87] width 45 height 8
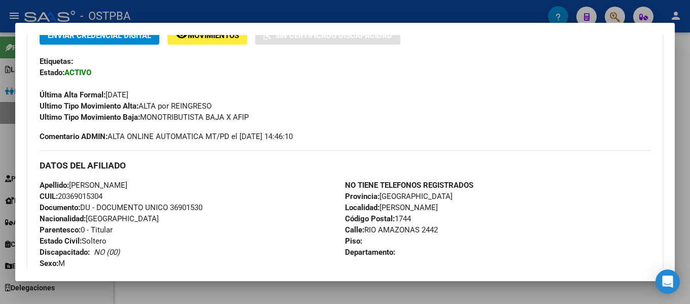
scroll to position [254, 0]
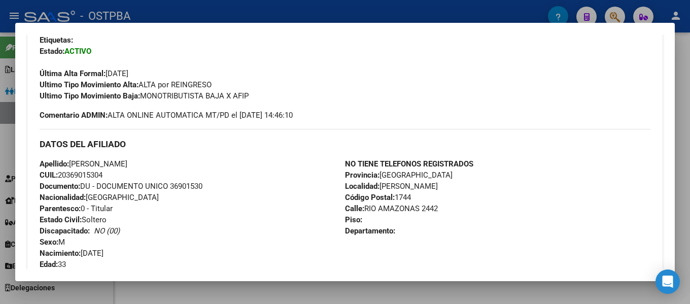
click at [430, 8] on div at bounding box center [345, 152] width 690 height 304
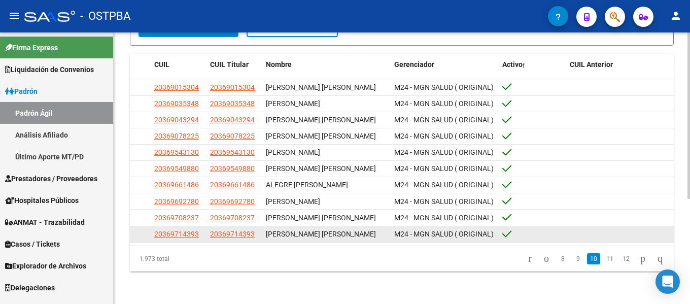
click at [203, 235] on datatable-body-cell "20369714393" at bounding box center [178, 234] width 56 height 16
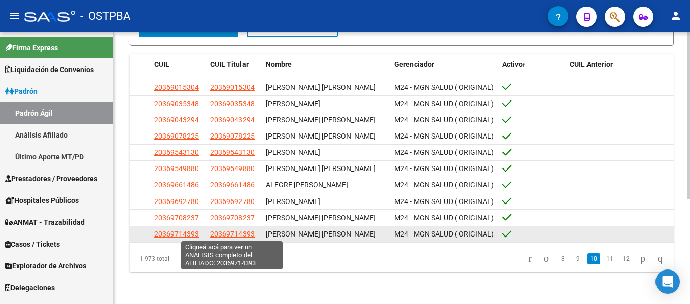
click at [229, 237] on span "20369714393" at bounding box center [232, 234] width 45 height 8
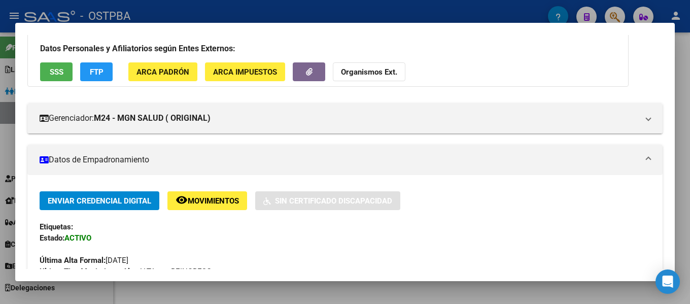
scroll to position [203, 0]
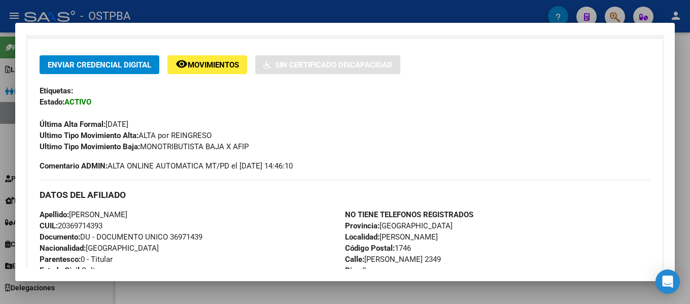
click at [431, 8] on div at bounding box center [345, 152] width 690 height 304
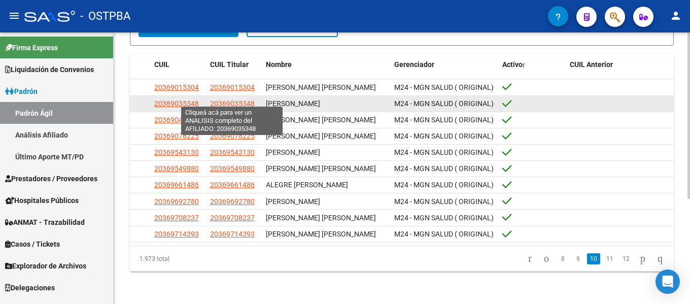
click at [225, 100] on span "20369035348" at bounding box center [232, 104] width 45 height 8
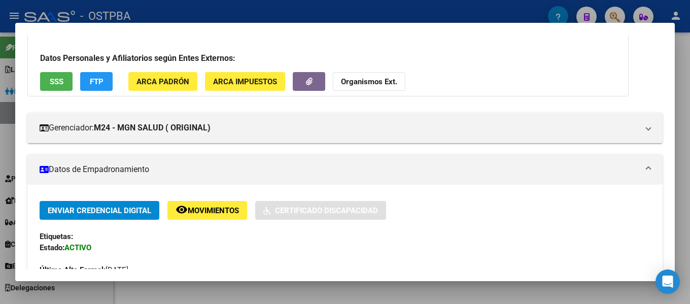
scroll to position [254, 0]
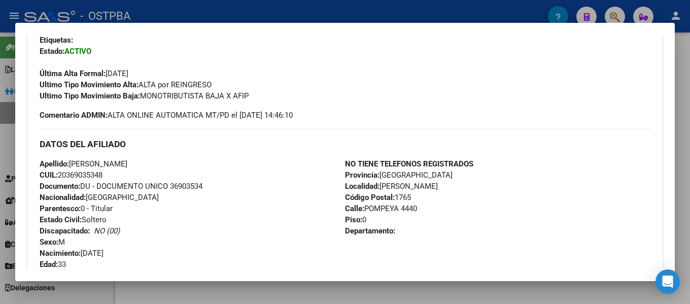
click at [288, 6] on div at bounding box center [345, 152] width 690 height 304
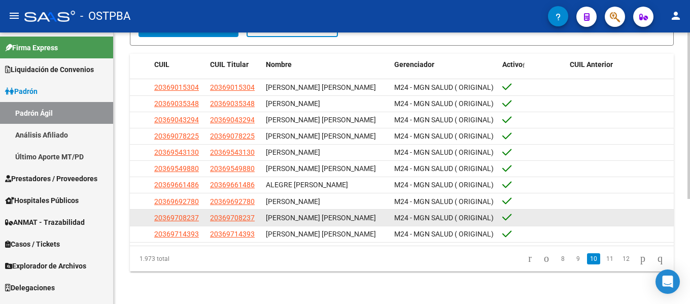
click at [224, 212] on app-link-go-to "20369708237" at bounding box center [232, 218] width 45 height 12
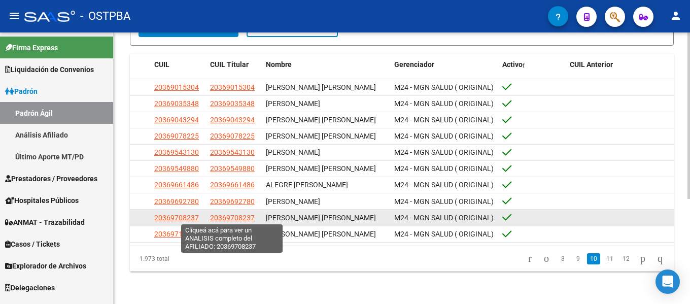
click at [233, 218] on span "20369708237" at bounding box center [232, 218] width 45 height 8
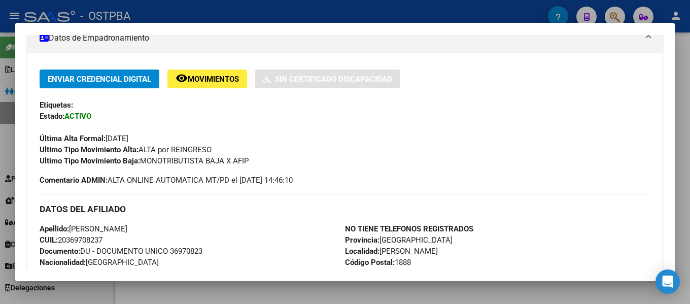
scroll to position [203, 0]
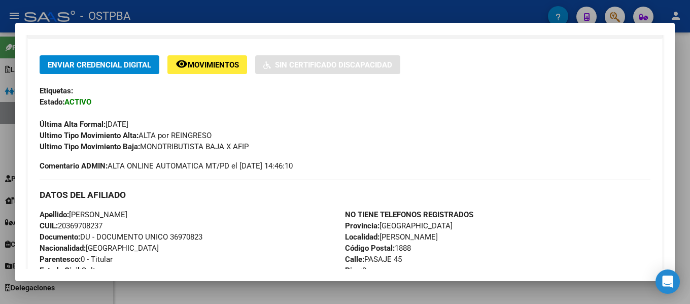
click at [309, 17] on div at bounding box center [345, 152] width 690 height 304
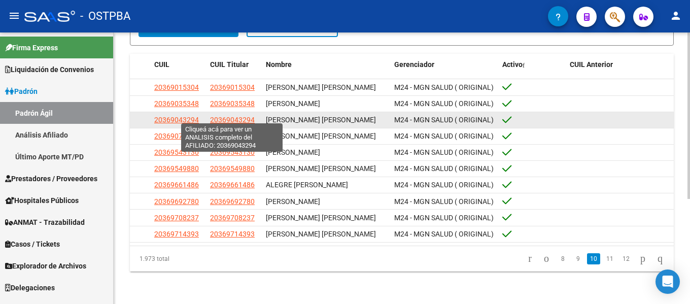
click at [220, 116] on span "20369043294" at bounding box center [232, 120] width 45 height 8
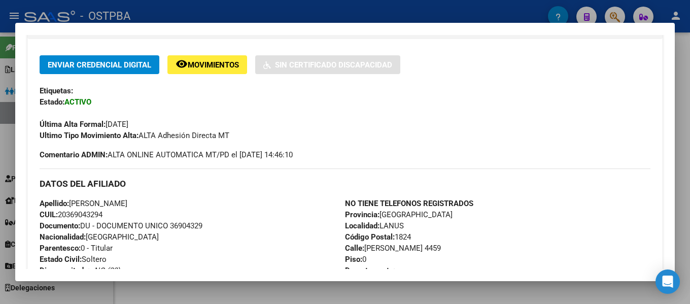
click at [340, 9] on div at bounding box center [345, 152] width 690 height 304
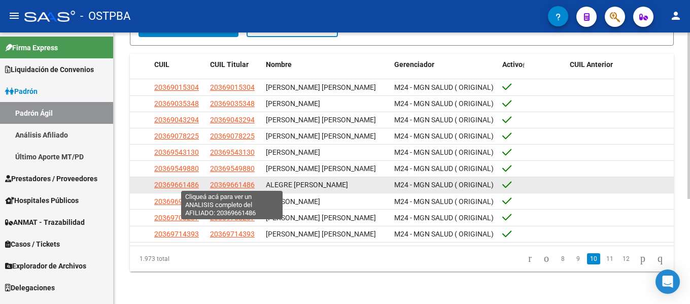
click at [226, 185] on span "20369661486" at bounding box center [232, 185] width 45 height 8
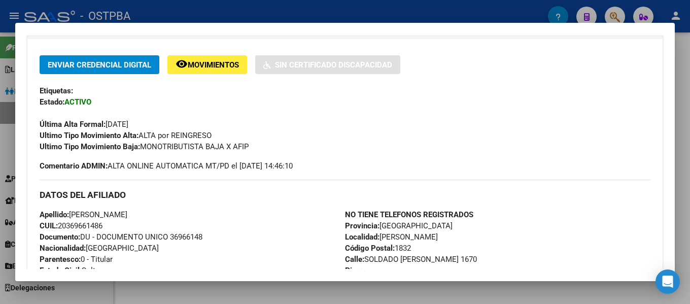
click at [329, 13] on div at bounding box center [345, 152] width 690 height 304
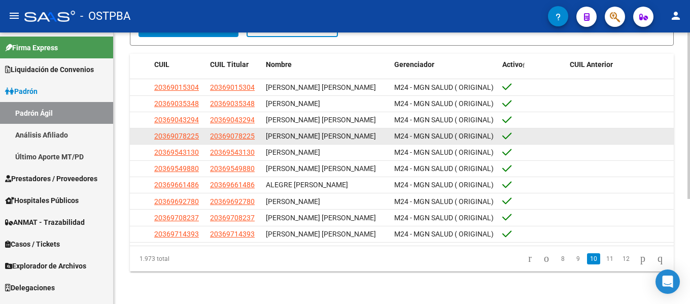
click at [233, 138] on app-link-go-to "20369078225" at bounding box center [232, 136] width 45 height 12
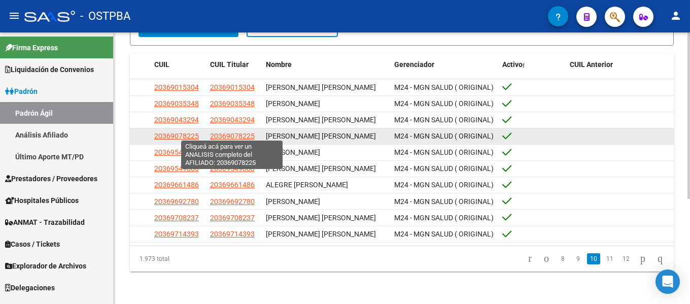
click at [233, 135] on span "20369078225" at bounding box center [232, 136] width 45 height 8
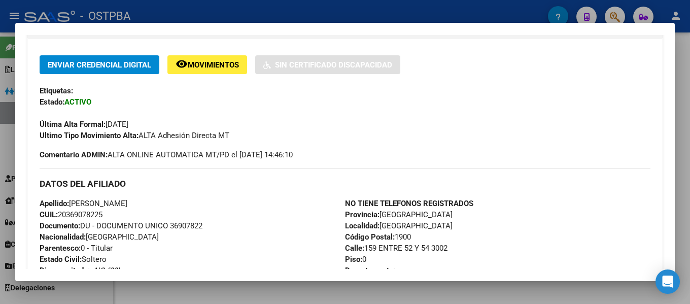
click at [341, 5] on div at bounding box center [345, 152] width 690 height 304
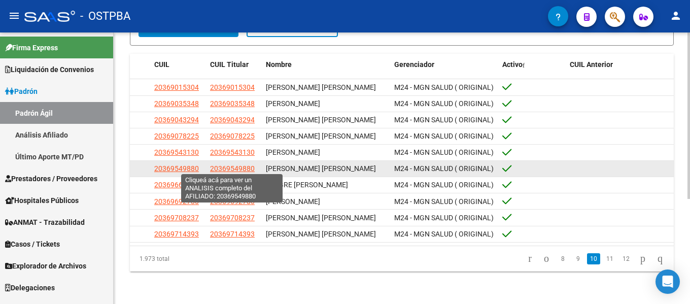
click at [234, 165] on span "20369549880" at bounding box center [232, 168] width 45 height 8
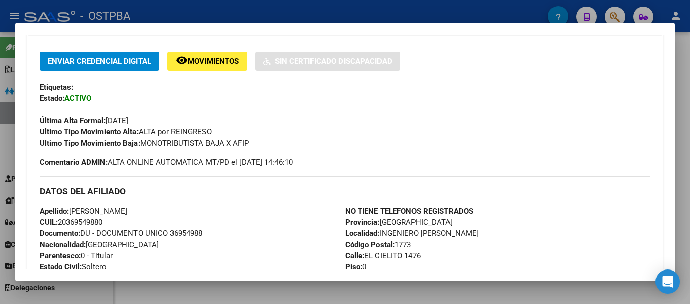
scroll to position [254, 0]
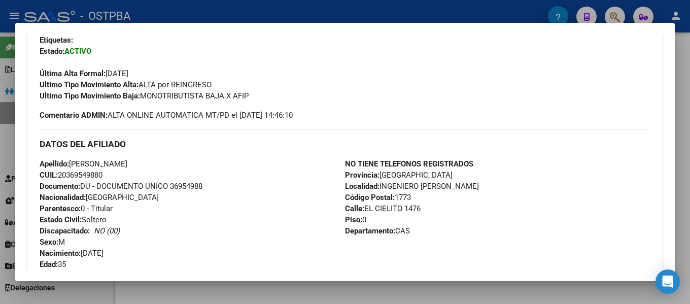
click at [305, 11] on div at bounding box center [345, 152] width 690 height 304
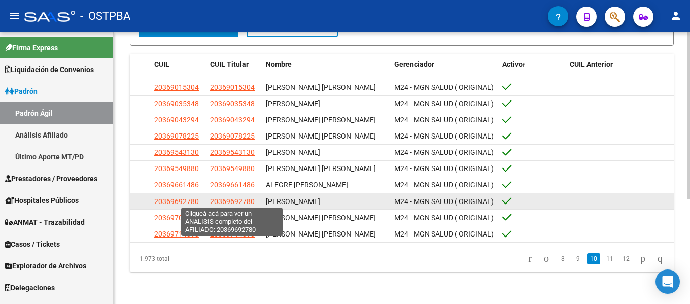
click at [244, 202] on span "20369692780" at bounding box center [232, 201] width 45 height 8
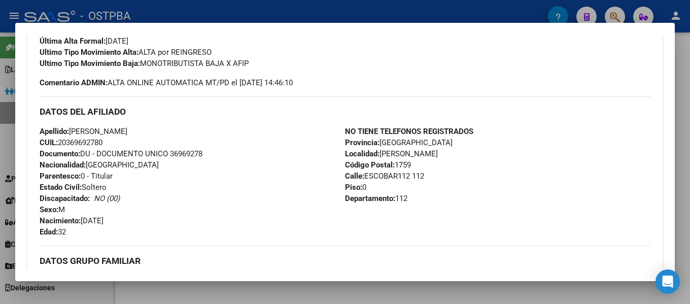
scroll to position [305, 0]
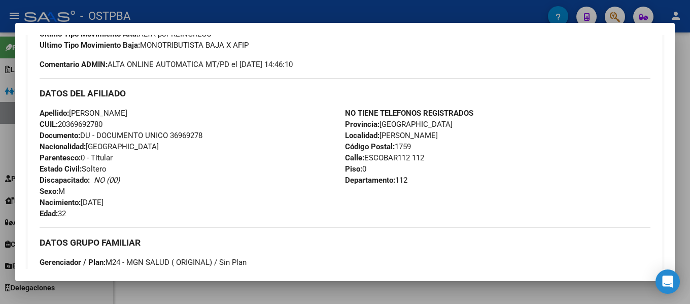
click at [312, 16] on div at bounding box center [345, 152] width 690 height 304
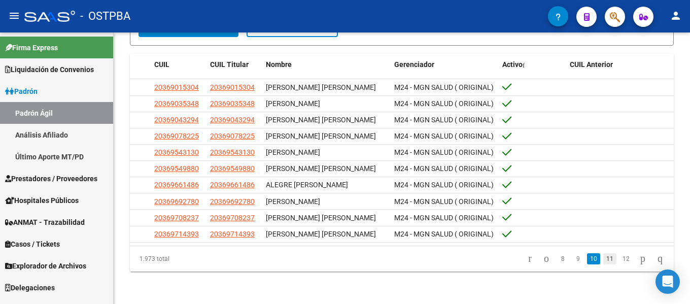
drag, startPoint x: 603, startPoint y: 261, endPoint x: 600, endPoint y: 256, distance: 5.9
click at [604, 261] on link "11" at bounding box center [610, 258] width 13 height 11
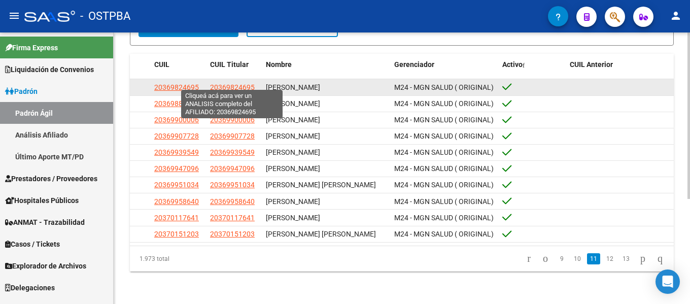
click at [245, 83] on span "20369824695" at bounding box center [232, 87] width 45 height 8
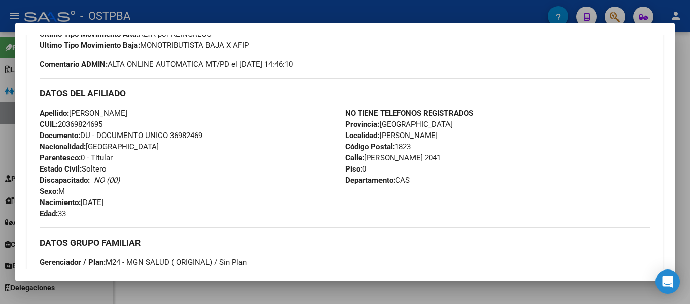
click at [407, 13] on div at bounding box center [345, 152] width 690 height 304
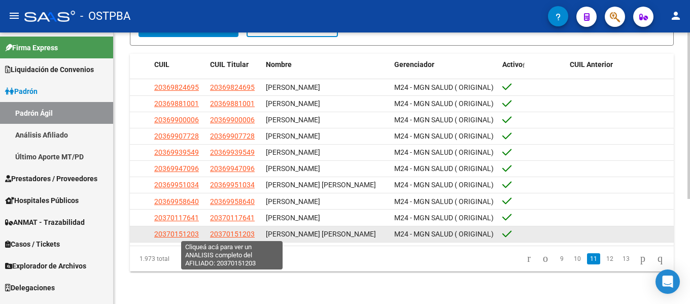
click at [239, 235] on span "20370151203" at bounding box center [232, 234] width 45 height 8
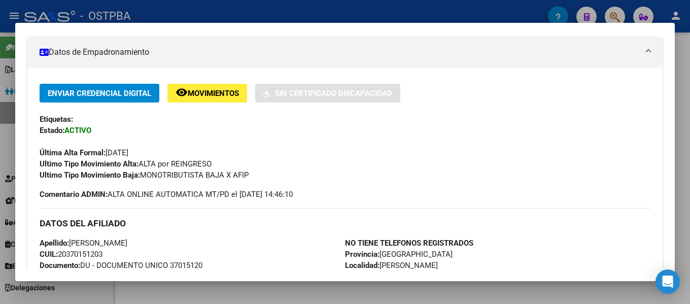
scroll to position [203, 0]
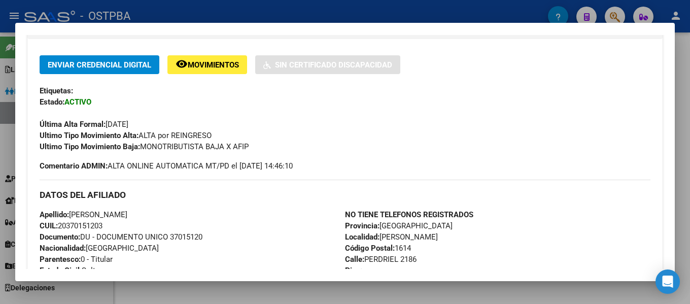
click at [325, 15] on div at bounding box center [345, 152] width 690 height 304
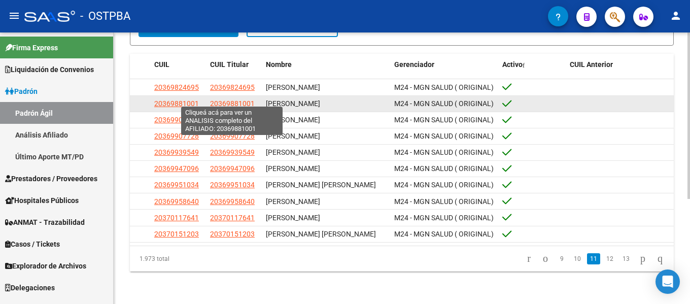
click at [241, 101] on span "20369881001" at bounding box center [232, 104] width 45 height 8
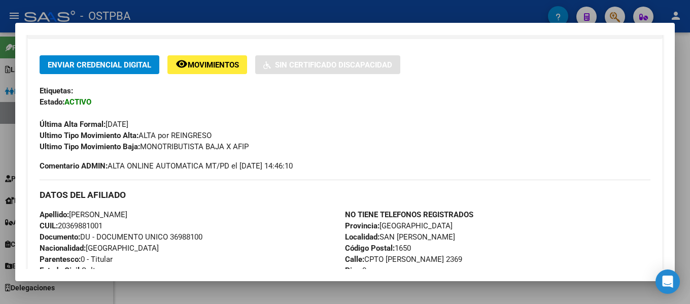
click at [294, 15] on div at bounding box center [345, 152] width 690 height 304
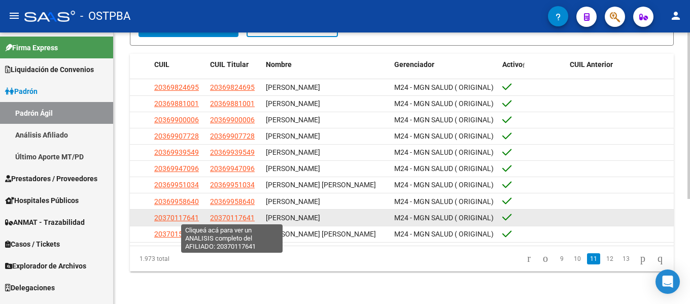
click at [238, 217] on span "20370117641" at bounding box center [232, 218] width 45 height 8
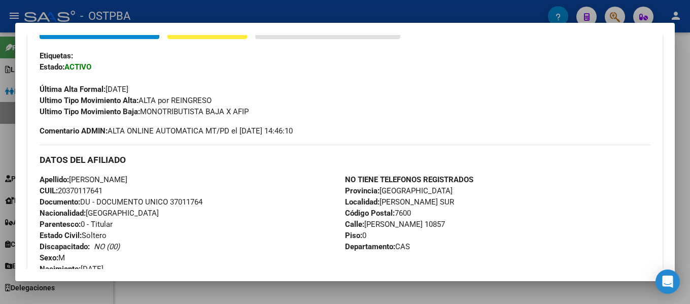
scroll to position [254, 0]
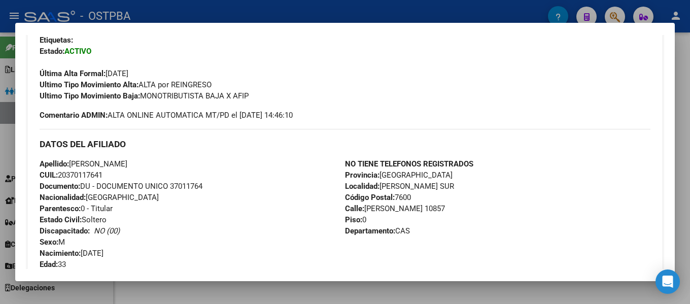
click at [360, 12] on div at bounding box center [345, 152] width 690 height 304
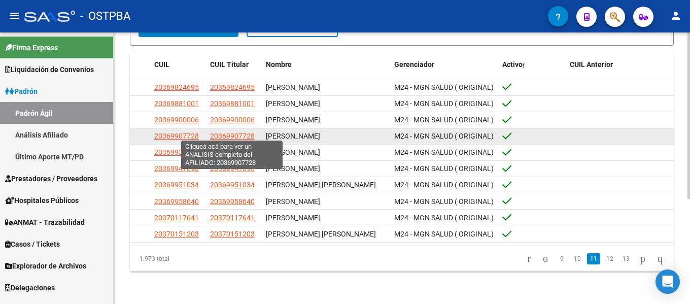
click at [234, 136] on span "20369907728" at bounding box center [232, 136] width 45 height 8
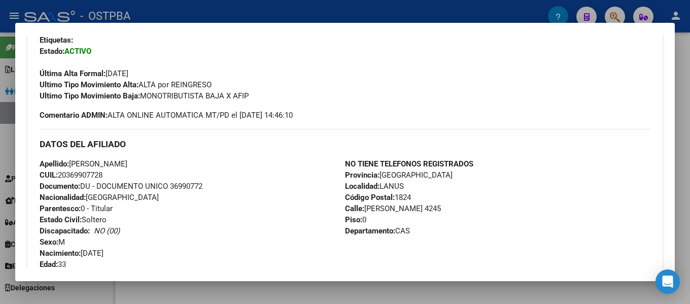
click at [347, 6] on div at bounding box center [345, 152] width 690 height 304
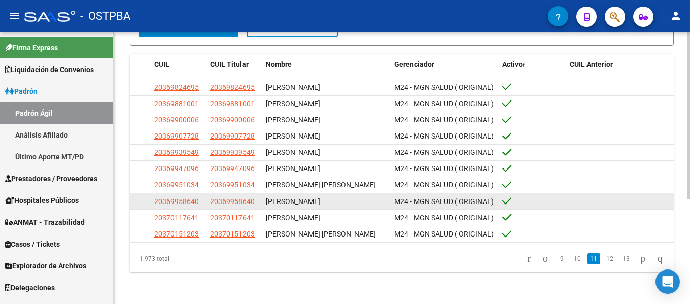
click at [238, 193] on datatable-body-cell "20369958640" at bounding box center [234, 201] width 56 height 16
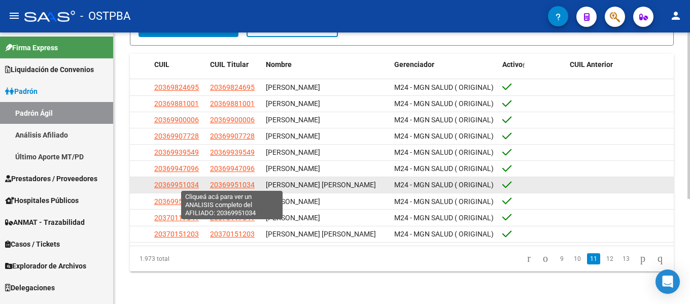
click at [237, 181] on span "20369951034" at bounding box center [232, 185] width 45 height 8
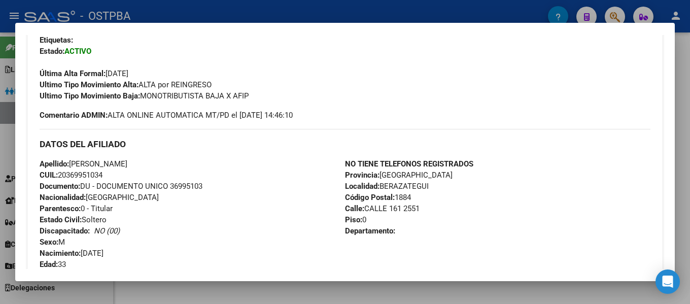
click at [364, 13] on div at bounding box center [345, 152] width 690 height 304
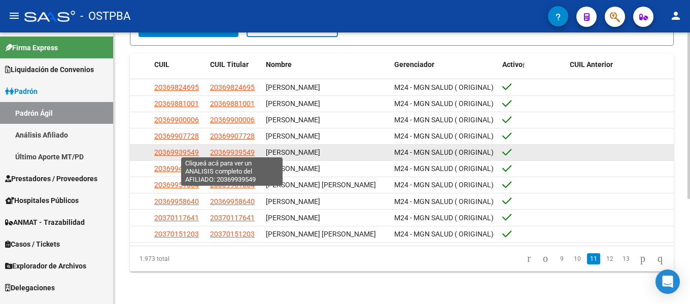
click at [234, 148] on span "20369939549" at bounding box center [232, 152] width 45 height 8
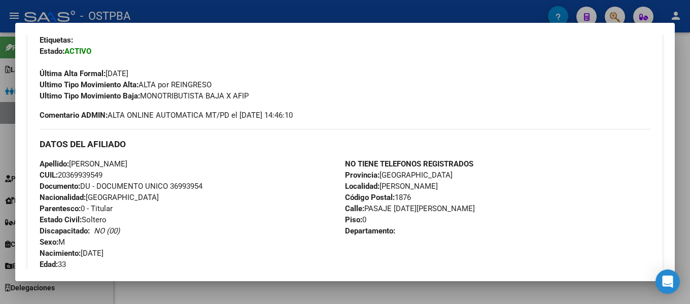
click at [401, 7] on div at bounding box center [345, 152] width 690 height 304
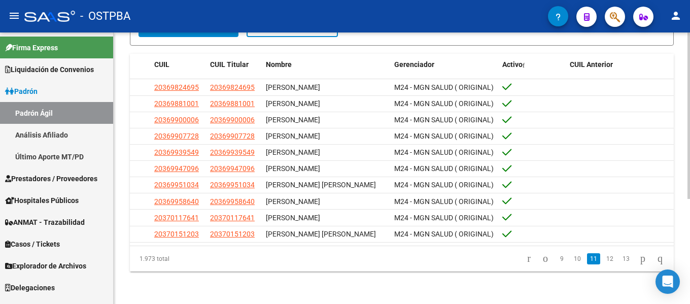
drag, startPoint x: 598, startPoint y: 269, endPoint x: 599, endPoint y: 262, distance: 6.2
click at [598, 268] on div "1.973 total 9 10 11 12 13" at bounding box center [402, 258] width 544 height 25
click at [604, 262] on link "12" at bounding box center [610, 258] width 13 height 11
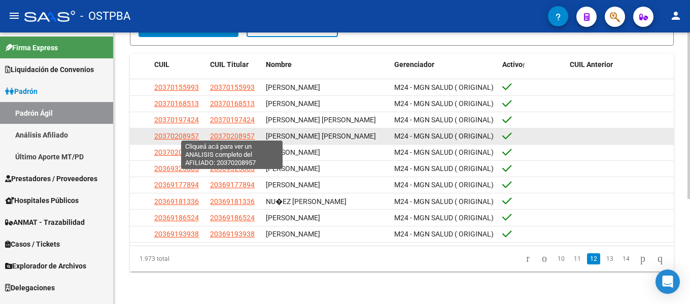
click at [234, 132] on span "20370208957" at bounding box center [232, 136] width 45 height 8
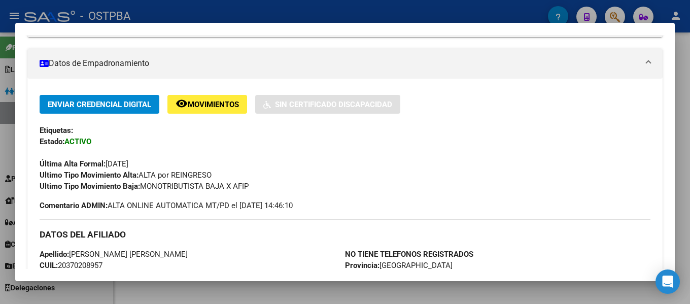
scroll to position [152, 0]
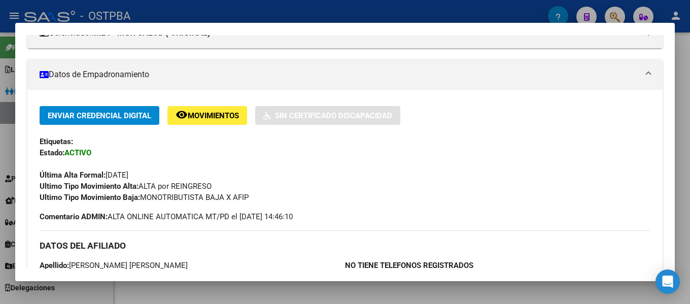
click at [434, 12] on div at bounding box center [345, 152] width 690 height 304
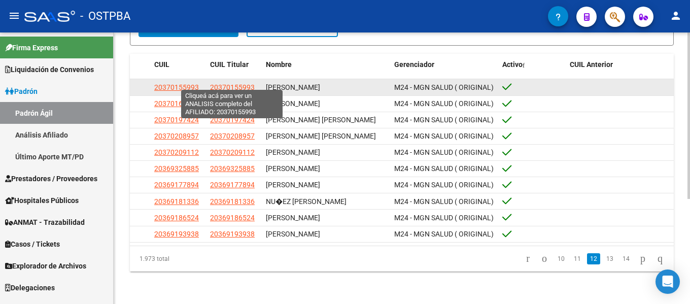
click at [223, 86] on span "20370155993" at bounding box center [232, 87] width 45 height 8
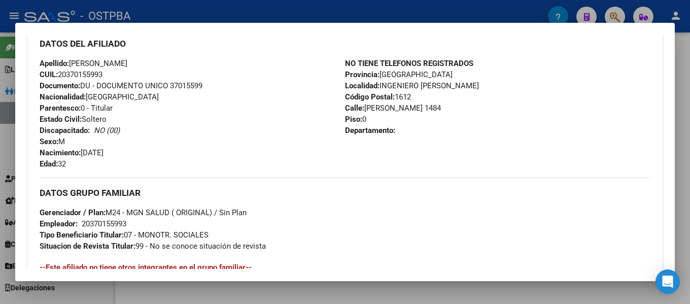
scroll to position [254, 0]
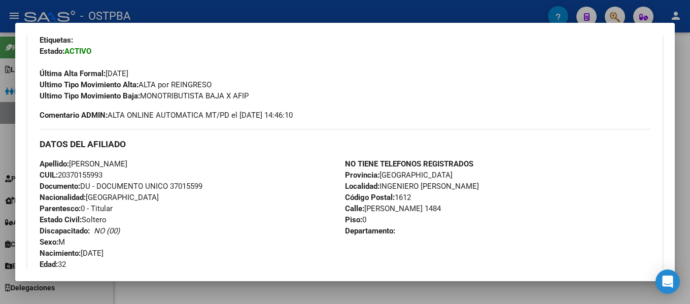
click at [388, 14] on div at bounding box center [345, 152] width 690 height 304
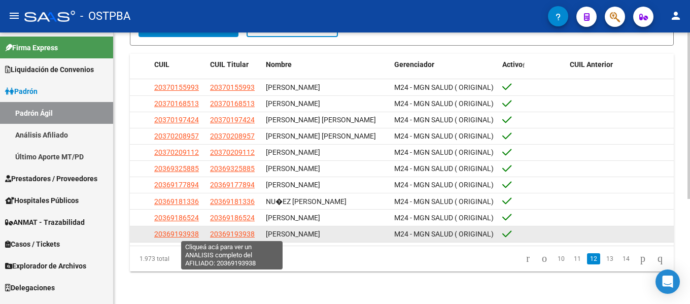
click at [237, 230] on span "20369193938" at bounding box center [232, 234] width 45 height 8
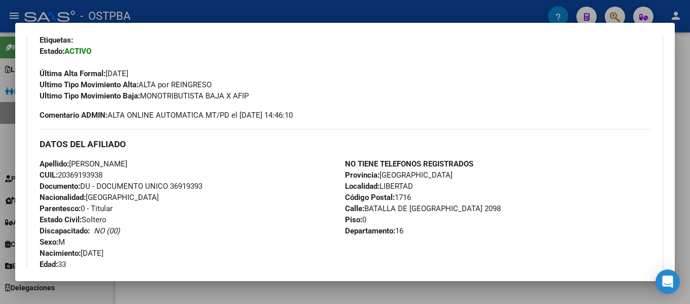
click at [374, 13] on div at bounding box center [345, 152] width 690 height 304
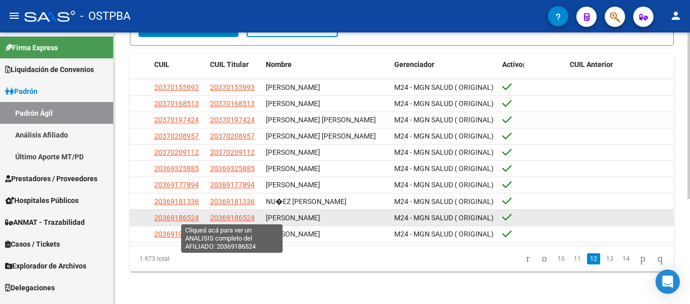
click at [243, 214] on span "20369186524" at bounding box center [232, 218] width 45 height 8
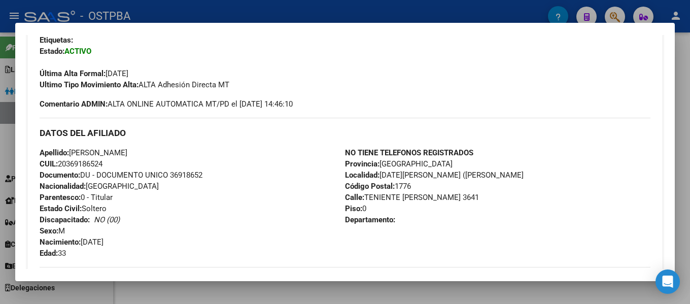
click at [375, 7] on div at bounding box center [345, 152] width 690 height 304
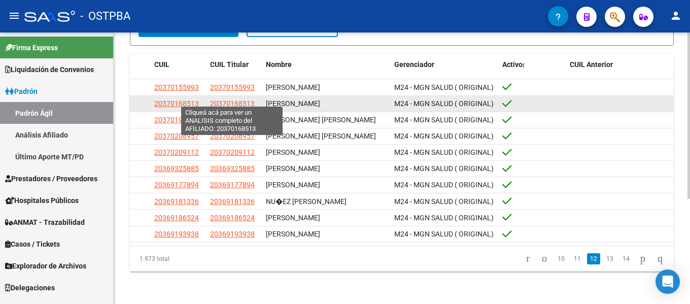
click at [243, 100] on span "20370168513" at bounding box center [232, 104] width 45 height 8
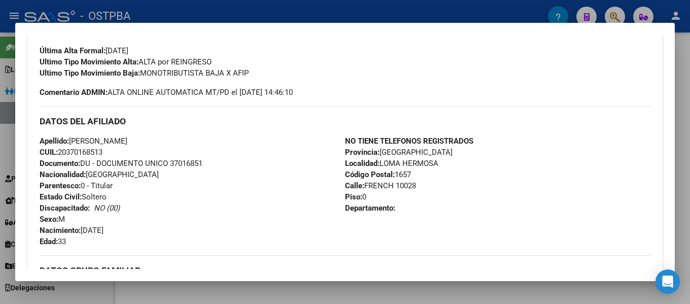
scroll to position [152, 0]
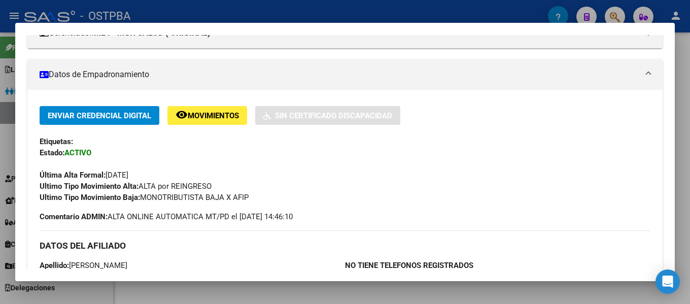
click at [284, 10] on div at bounding box center [345, 152] width 690 height 304
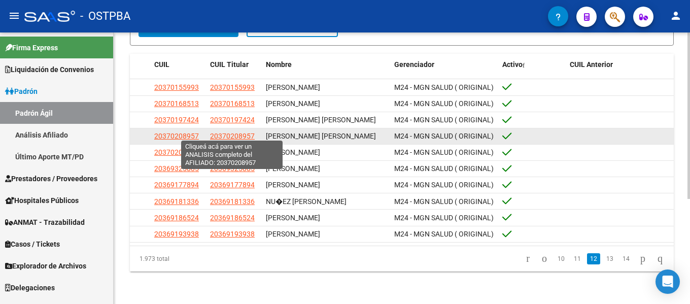
click at [253, 132] on span "20370208957" at bounding box center [232, 136] width 45 height 8
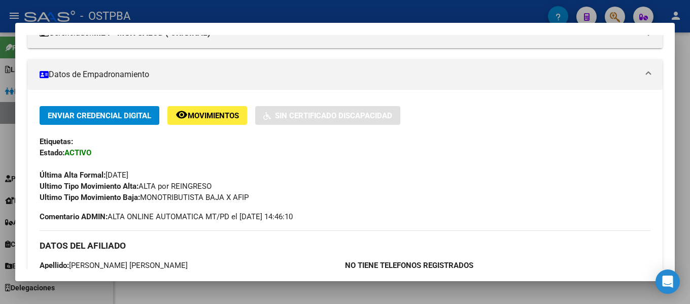
click at [309, 13] on div at bounding box center [345, 152] width 690 height 304
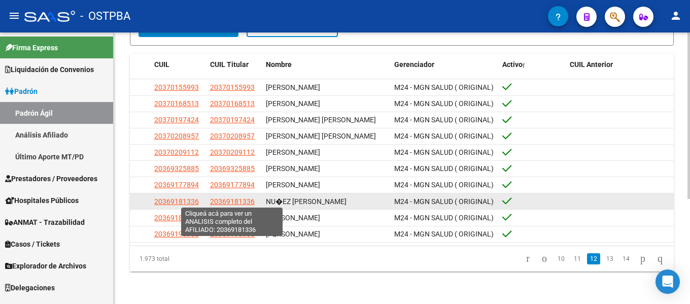
click at [235, 199] on span "20369181336" at bounding box center [232, 201] width 45 height 8
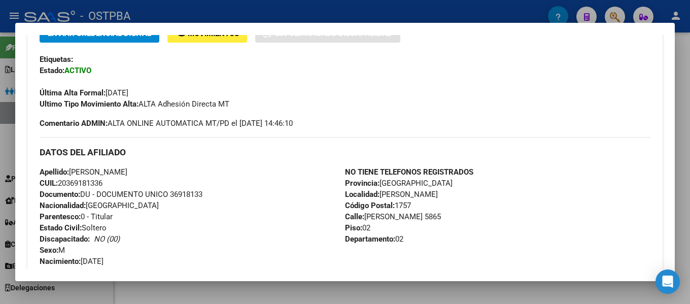
scroll to position [355, 0]
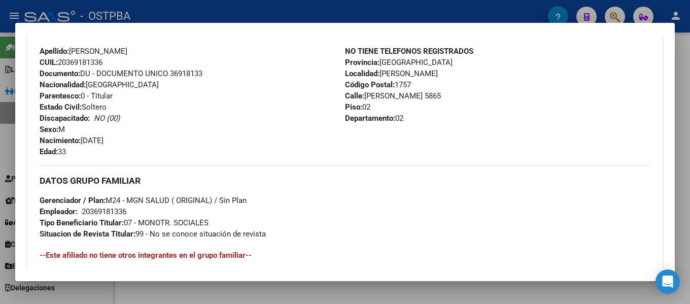
click at [300, 16] on div at bounding box center [345, 152] width 690 height 304
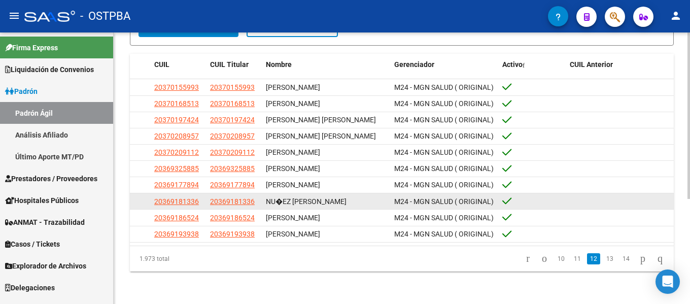
click at [245, 196] on app-link-go-to "20369181336" at bounding box center [232, 202] width 45 height 12
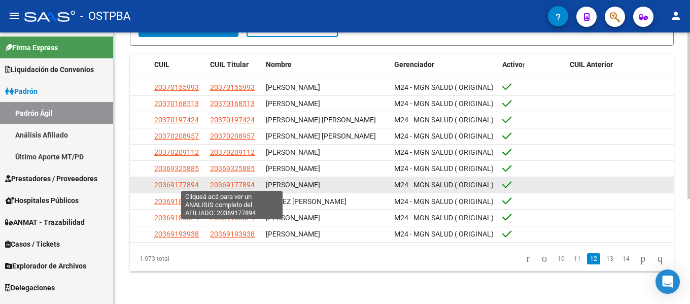
click at [244, 183] on span "20369177894" at bounding box center [232, 185] width 45 height 8
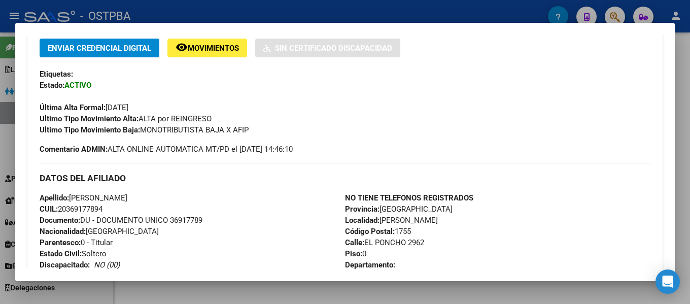
scroll to position [254, 0]
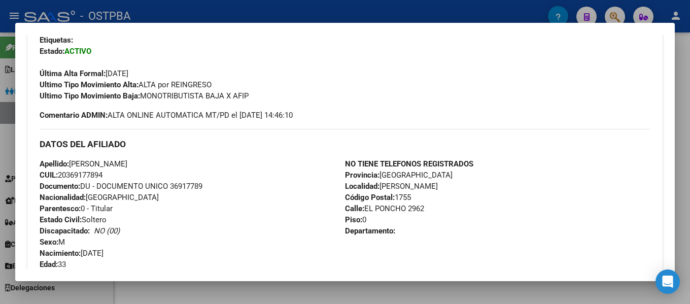
click at [371, 11] on div at bounding box center [345, 152] width 690 height 304
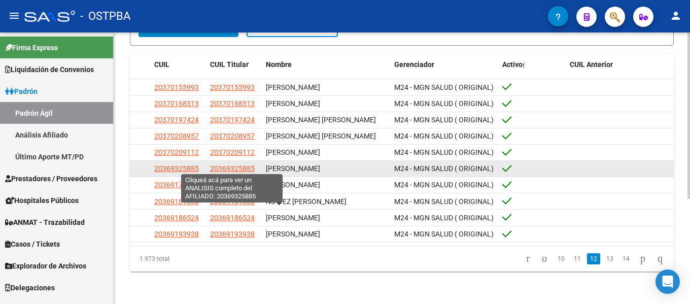
click at [248, 164] on span "20369325885" at bounding box center [232, 168] width 45 height 8
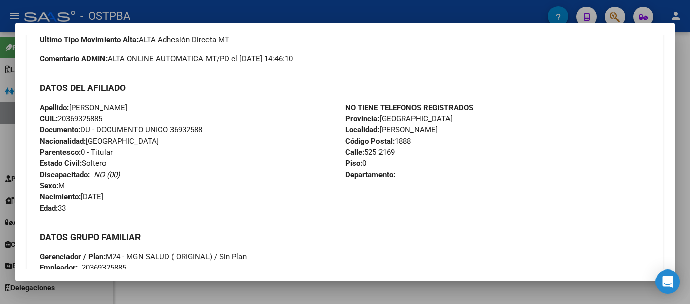
scroll to position [305, 0]
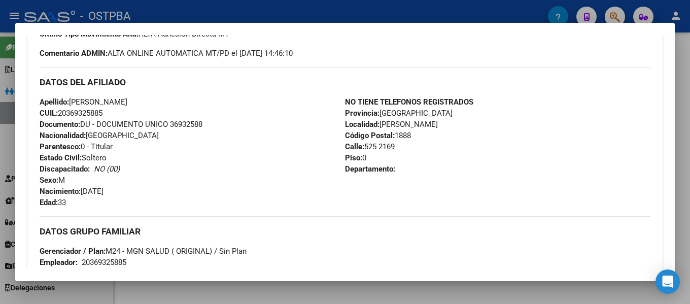
click at [324, 18] on div at bounding box center [345, 152] width 690 height 304
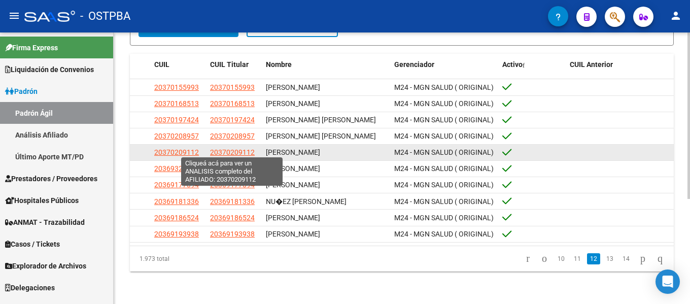
click at [241, 150] on span "20370209112" at bounding box center [232, 152] width 45 height 8
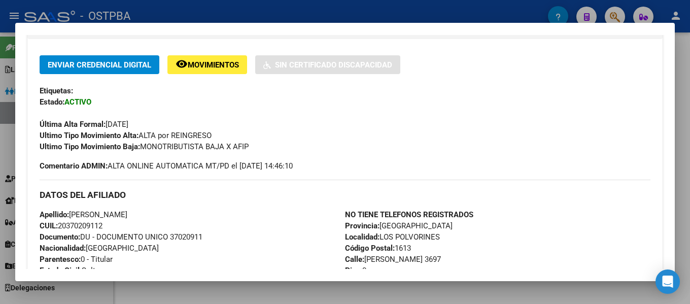
scroll to position [254, 0]
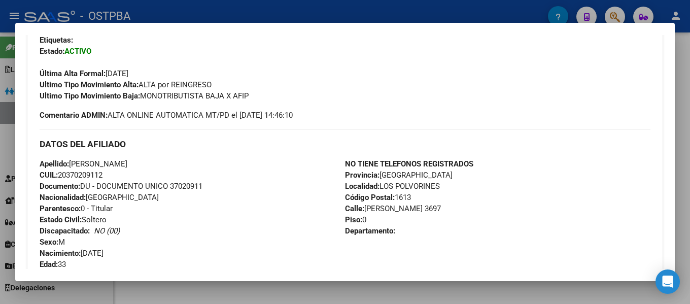
click at [347, 15] on div at bounding box center [345, 152] width 690 height 304
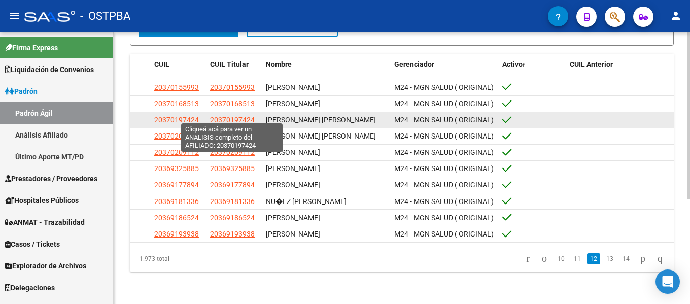
click at [234, 116] on span "20370197424" at bounding box center [232, 120] width 45 height 8
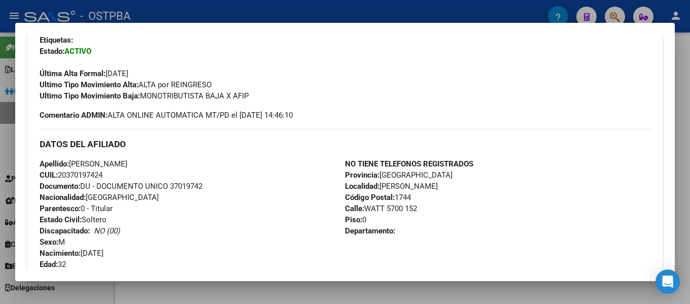
click at [343, 13] on div at bounding box center [345, 152] width 690 height 304
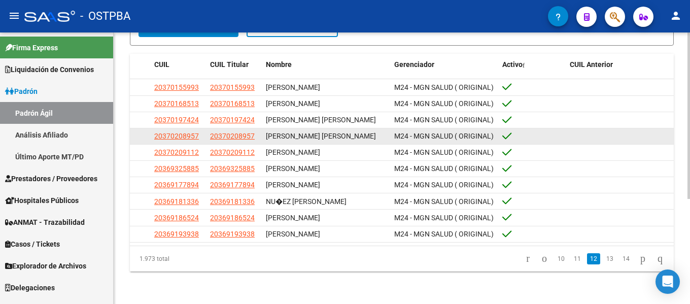
click at [242, 138] on app-link-go-to "20370208957" at bounding box center [232, 136] width 45 height 12
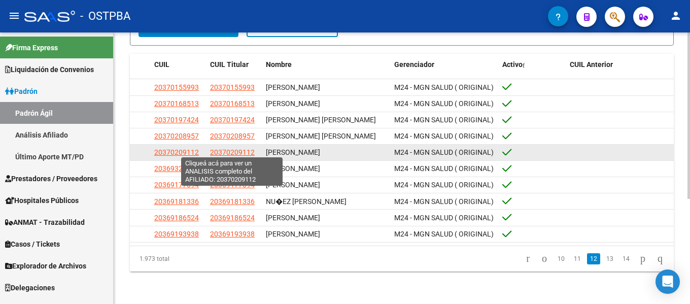
click at [244, 148] on span "20370209112" at bounding box center [232, 152] width 45 height 8
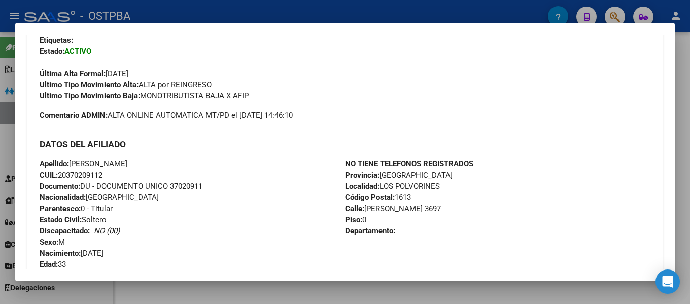
click at [372, 8] on div at bounding box center [345, 152] width 690 height 304
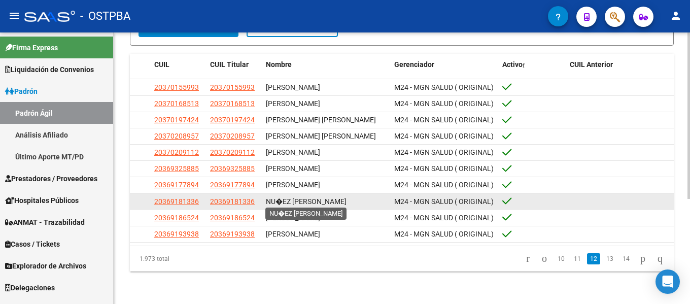
click at [318, 201] on span "NU�EZ [PERSON_NAME]" at bounding box center [306, 201] width 81 height 8
click at [310, 201] on span "NU�EZ [PERSON_NAME]" at bounding box center [306, 201] width 81 height 8
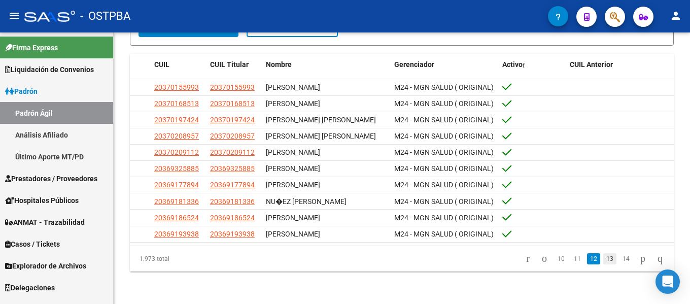
click at [604, 261] on link "13" at bounding box center [610, 258] width 13 height 11
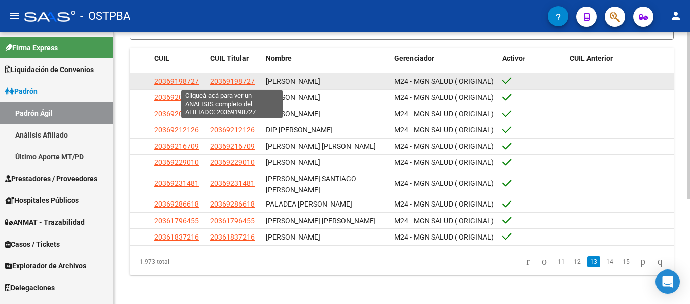
click at [234, 83] on span "20369198727" at bounding box center [232, 81] width 45 height 8
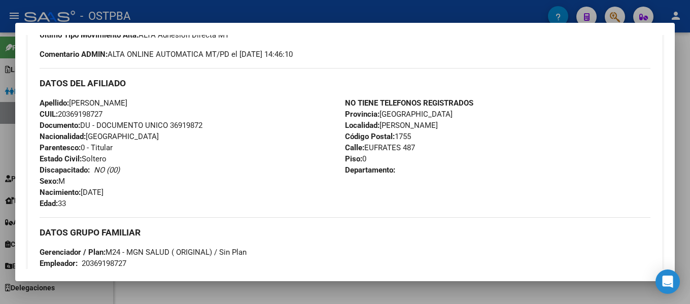
scroll to position [305, 0]
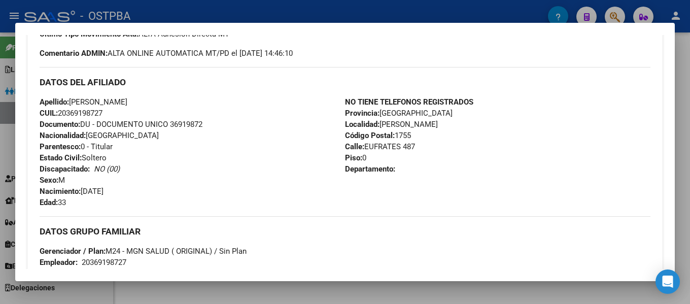
click at [288, 8] on div at bounding box center [345, 152] width 690 height 304
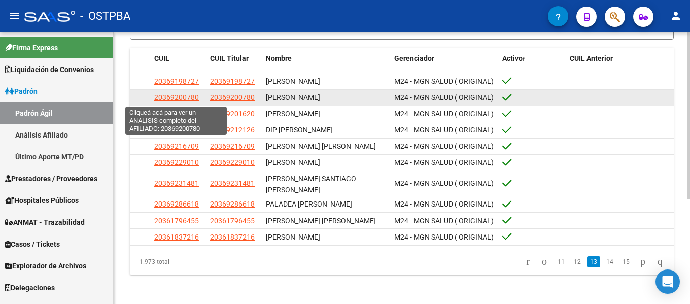
click at [191, 97] on span "20369200780" at bounding box center [176, 97] width 45 height 8
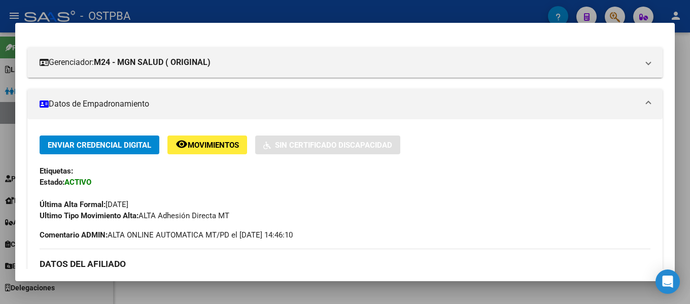
scroll to position [203, 0]
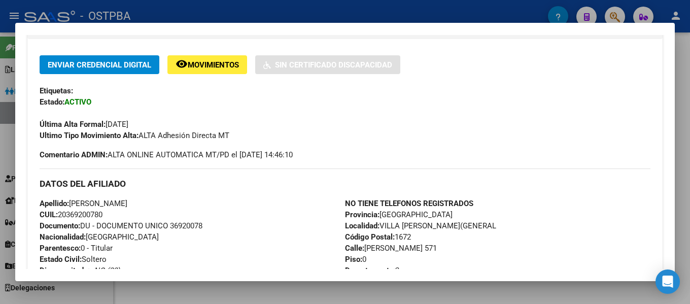
click at [376, 11] on div at bounding box center [345, 152] width 690 height 304
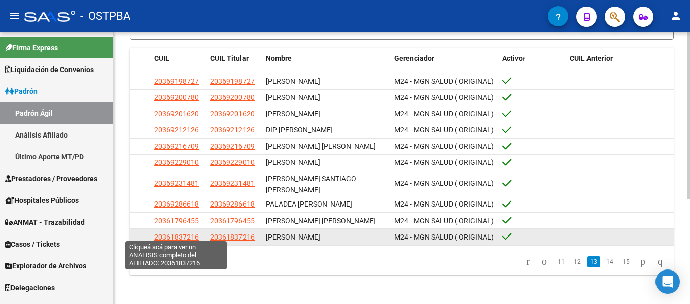
click at [190, 233] on span "20361837216" at bounding box center [176, 237] width 45 height 8
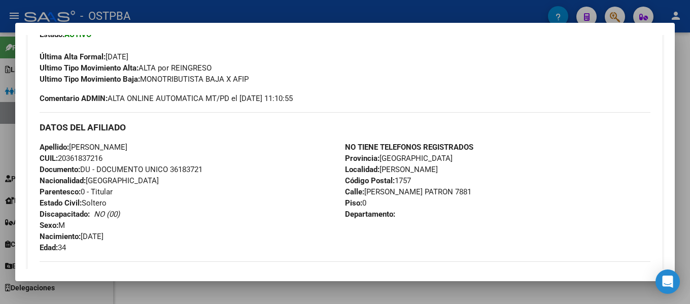
scroll to position [305, 0]
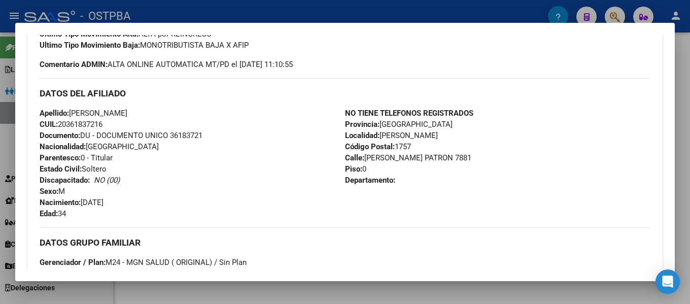
click at [482, 12] on div at bounding box center [345, 152] width 690 height 304
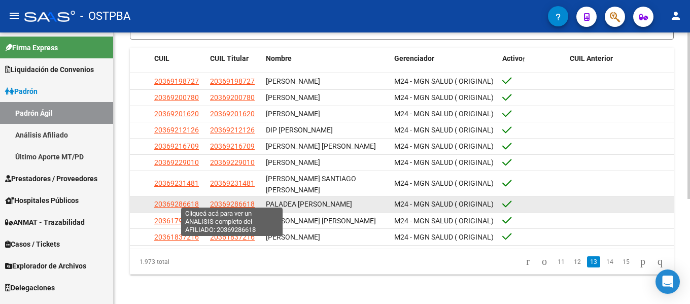
click at [226, 200] on span "20369286618" at bounding box center [232, 204] width 45 height 8
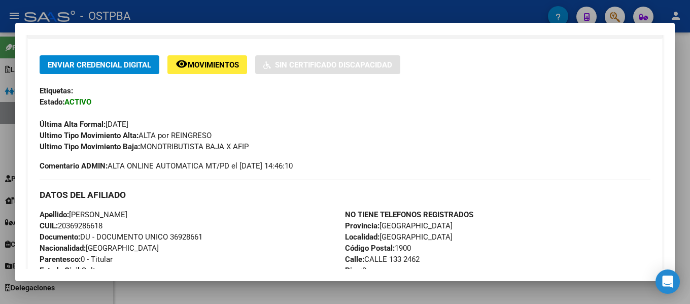
scroll to position [254, 0]
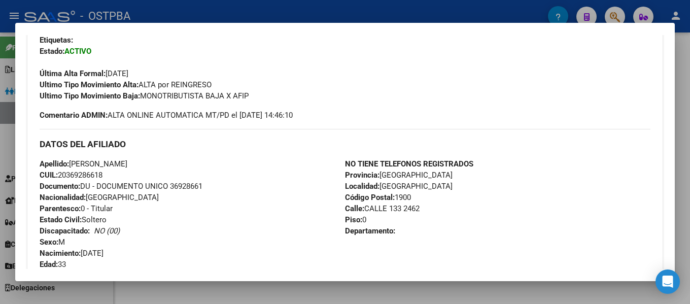
click at [418, 13] on div at bounding box center [345, 152] width 690 height 304
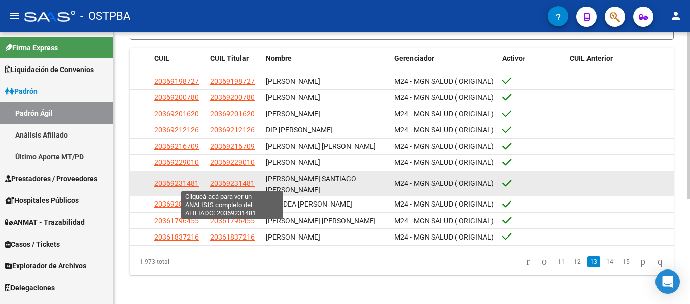
click at [227, 182] on span "20369231481" at bounding box center [232, 183] width 45 height 8
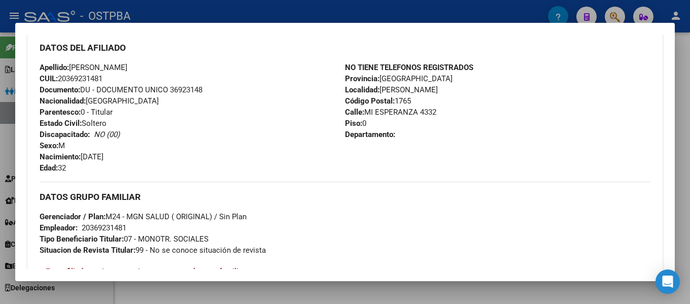
scroll to position [198, 0]
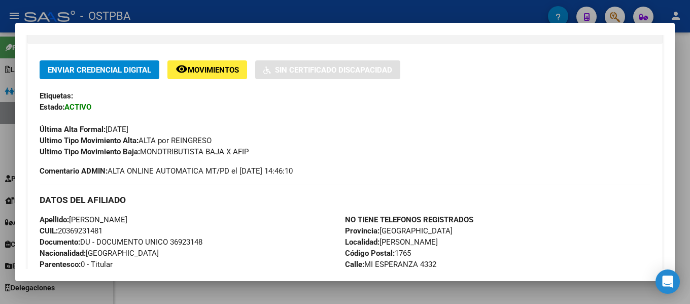
click at [396, 3] on div at bounding box center [345, 152] width 690 height 304
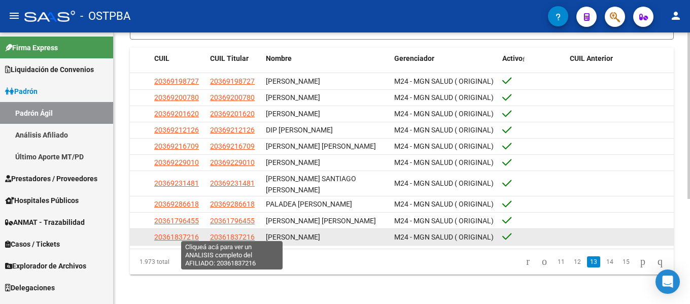
click at [223, 235] on span "20361837216" at bounding box center [232, 237] width 45 height 8
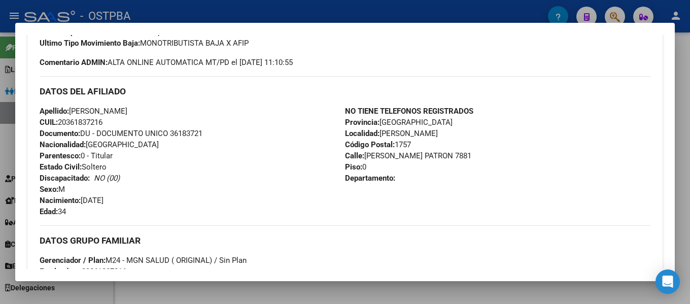
scroll to position [305, 0]
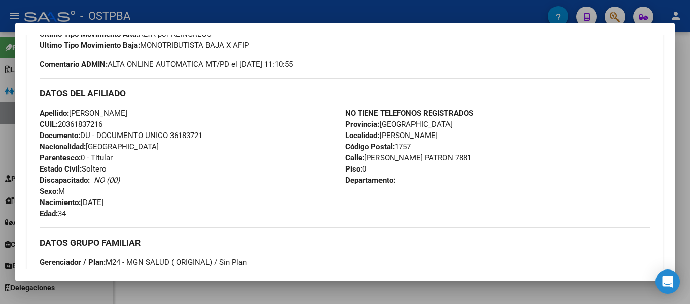
click at [421, 13] on div at bounding box center [345, 152] width 690 height 304
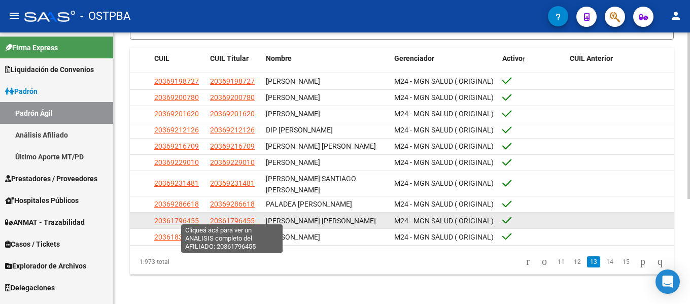
click at [231, 218] on span "20361796455" at bounding box center [232, 221] width 45 height 8
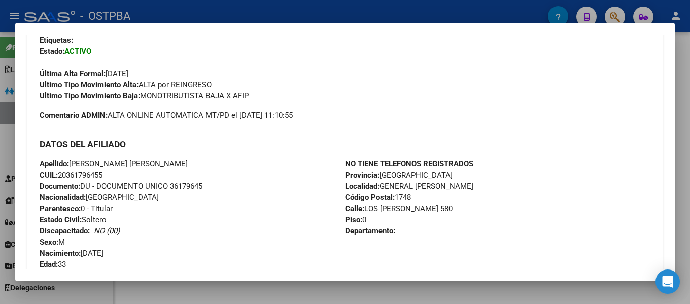
scroll to position [355, 0]
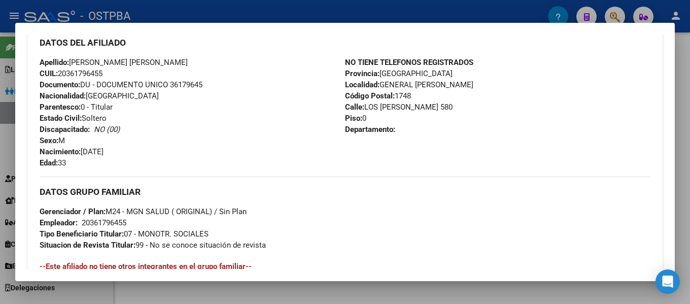
click at [491, 19] on div at bounding box center [345, 152] width 690 height 304
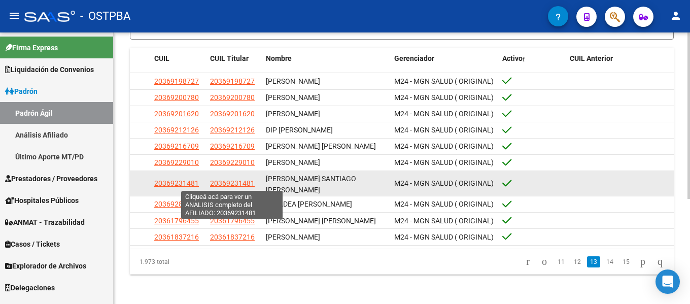
click at [239, 183] on span "20369231481" at bounding box center [232, 183] width 45 height 8
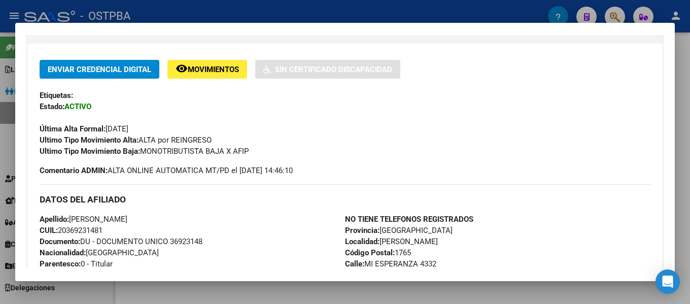
scroll to position [203, 0]
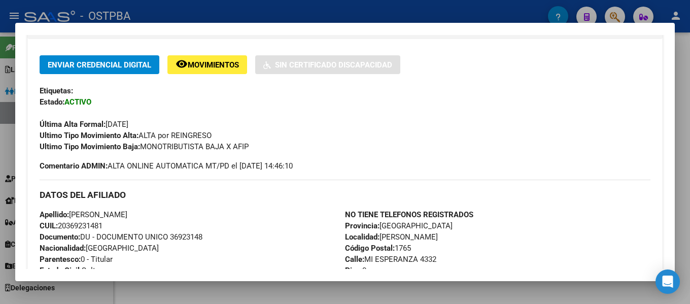
click at [398, 18] on div at bounding box center [345, 152] width 690 height 304
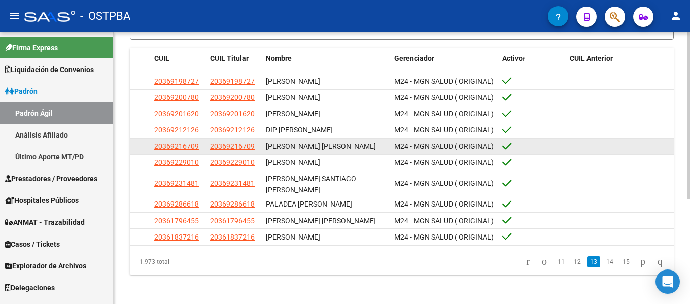
click at [256, 148] on div "20369216709" at bounding box center [234, 147] width 48 height 12
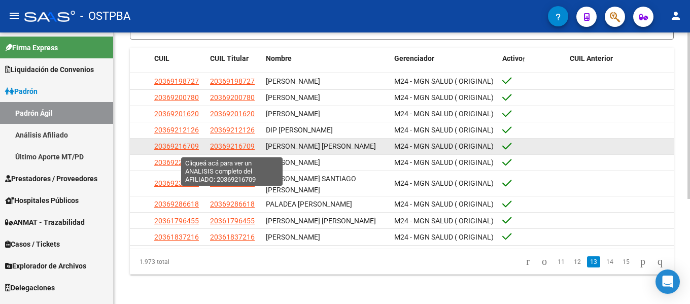
click at [246, 150] on span "20369216709" at bounding box center [232, 146] width 45 height 8
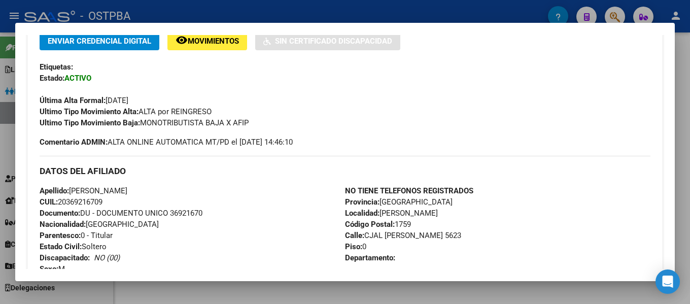
scroll to position [254, 0]
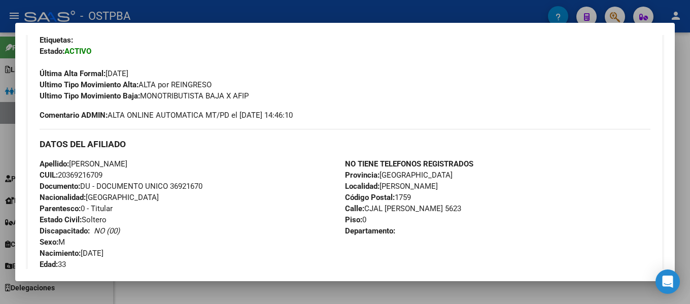
click at [346, 12] on div at bounding box center [345, 152] width 690 height 304
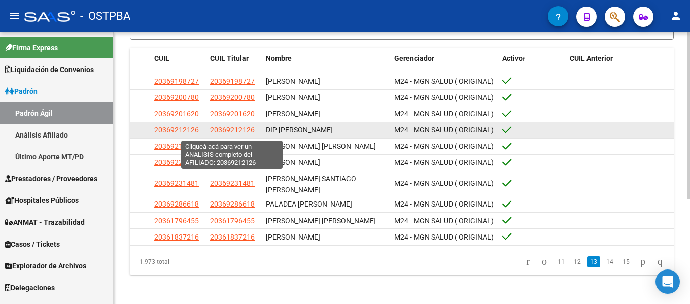
click at [239, 130] on span "20369212126" at bounding box center [232, 130] width 45 height 8
type textarea "20369212126"
